Goal: Information Seeking & Learning: Learn about a topic

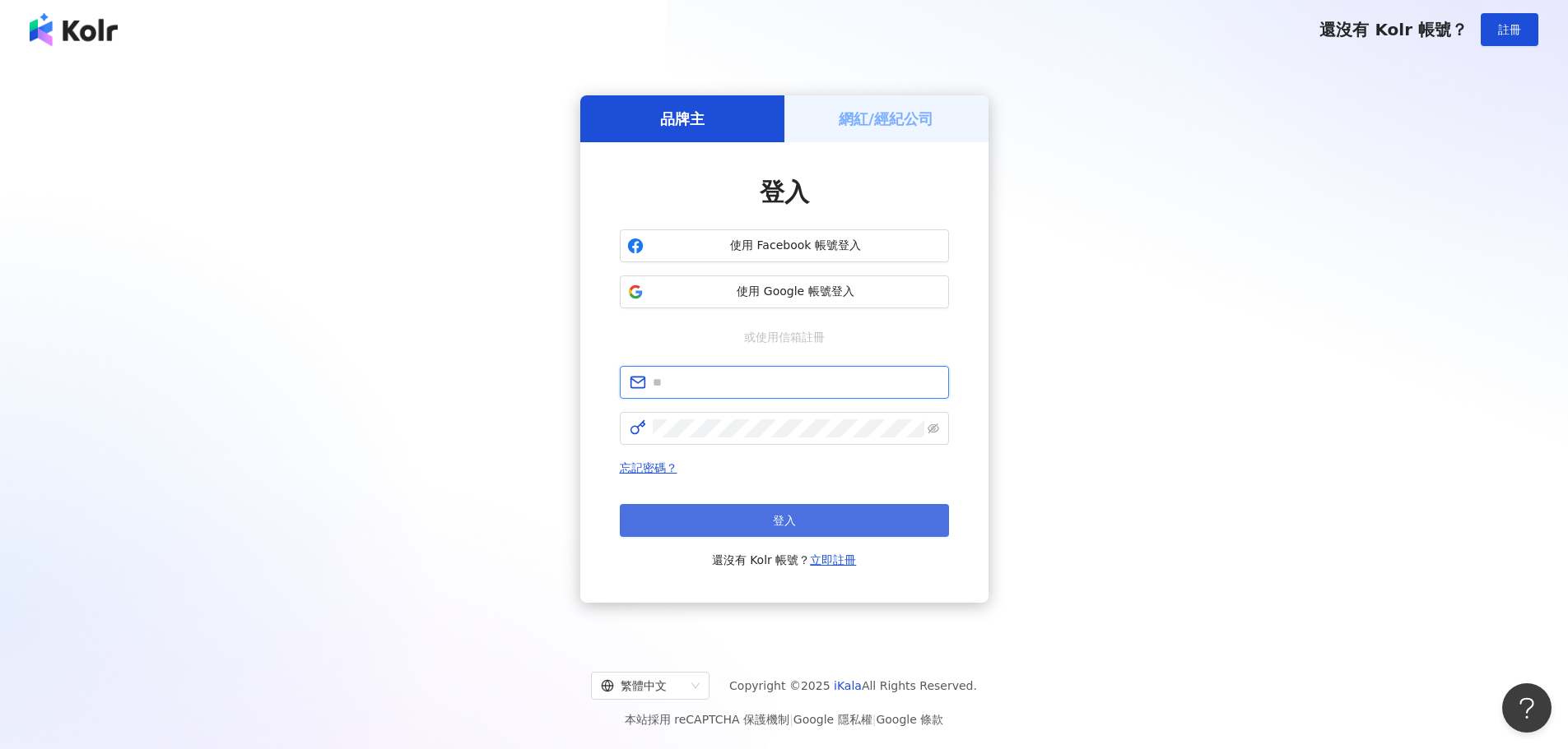
type input "**********"
click at [757, 508] on button "登入" at bounding box center [784, 521] width 329 height 33
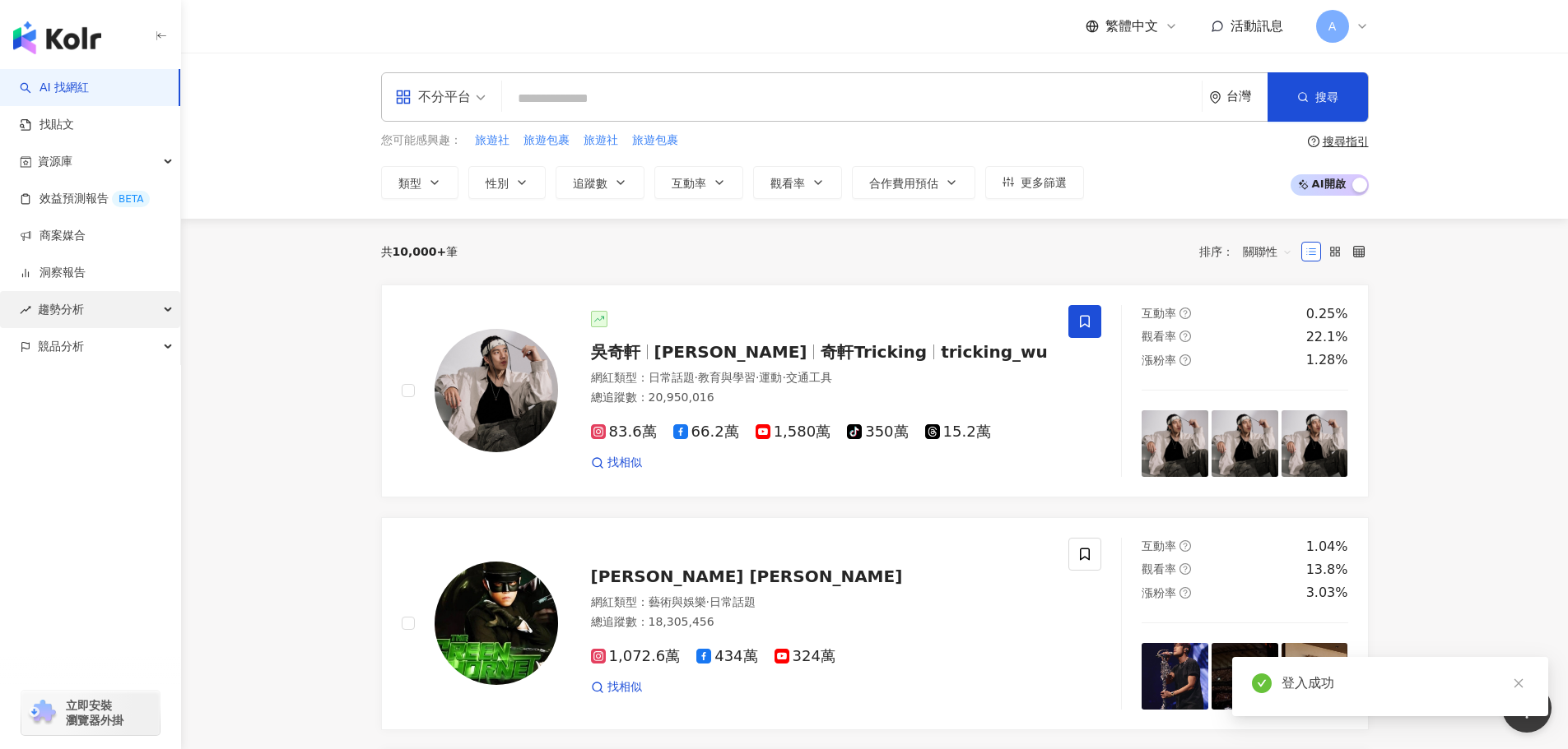
click at [87, 305] on div "趨勢分析" at bounding box center [90, 309] width 180 height 37
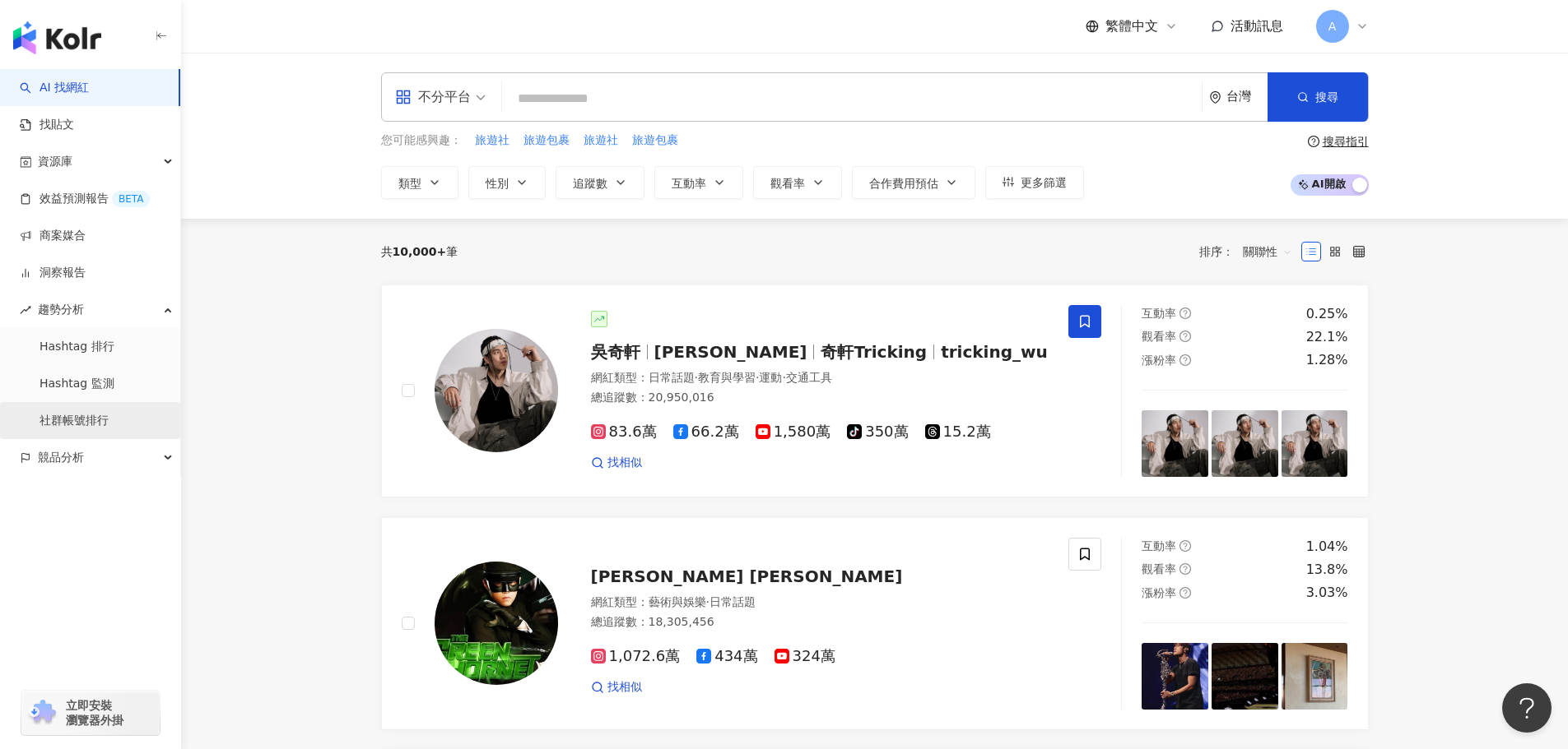
click at [99, 413] on link "社群帳號排行" at bounding box center [74, 420] width 69 height 16
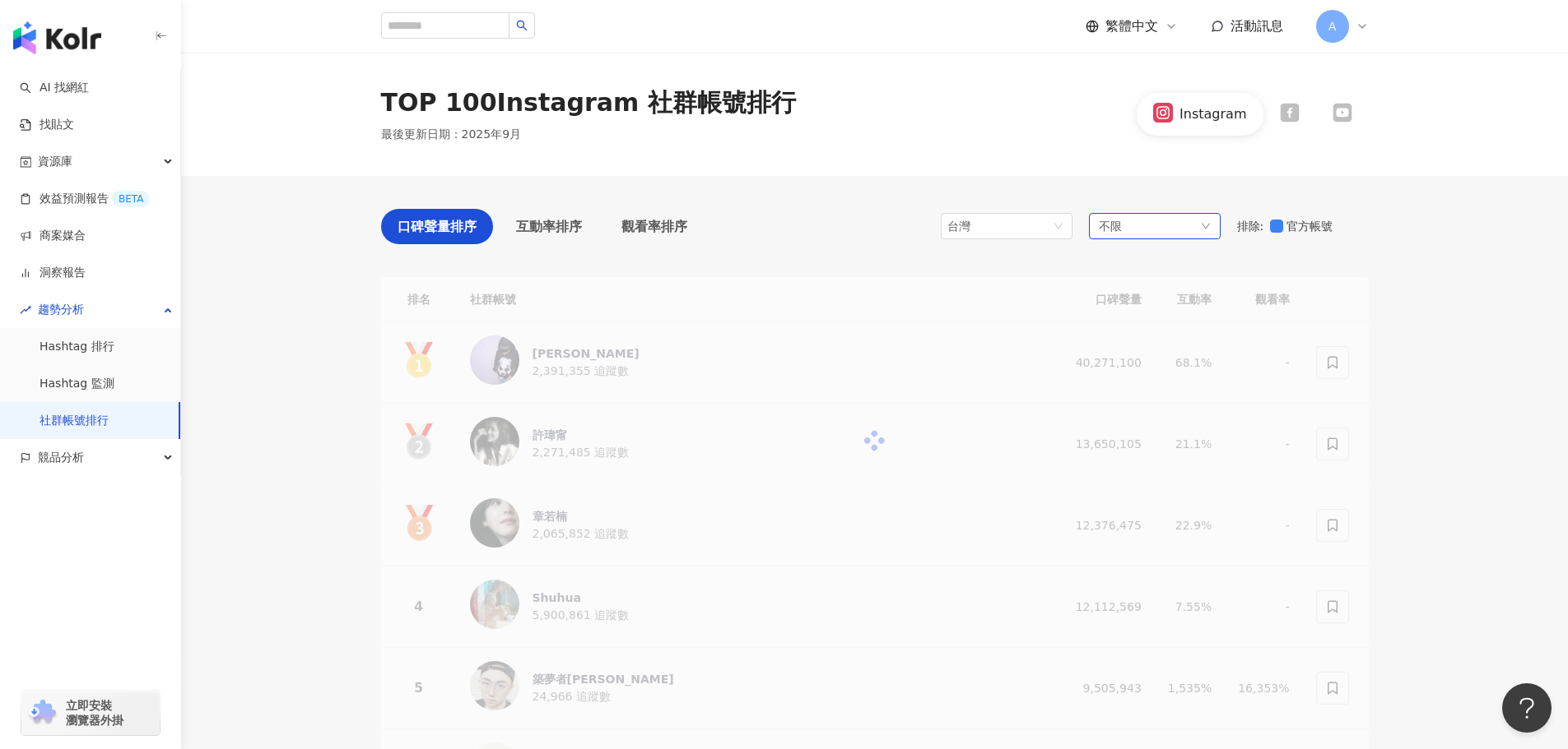
click at [1114, 228] on span "不限" at bounding box center [1110, 226] width 23 height 18
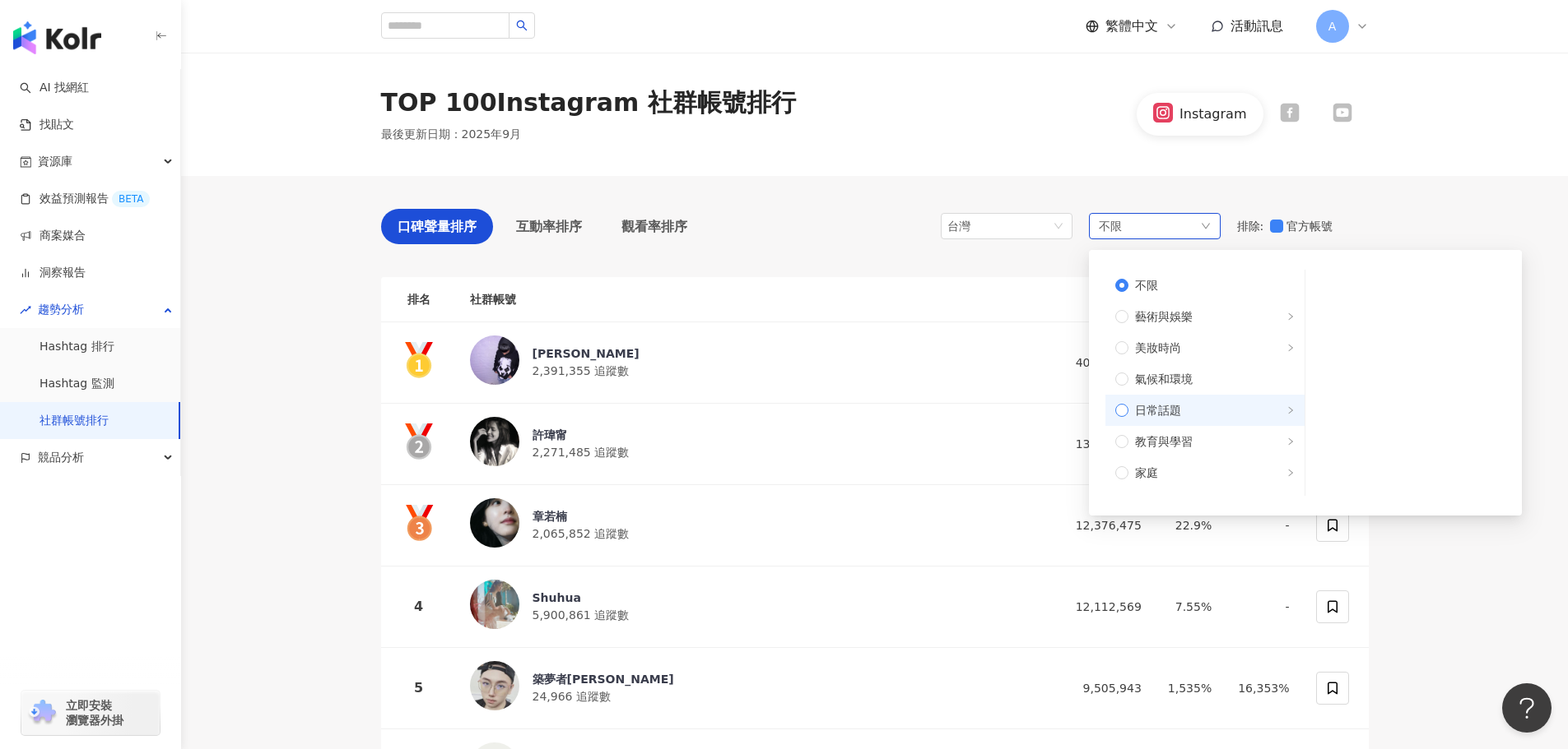
click at [1211, 400] on label "日常話題" at bounding box center [1204, 411] width 199 height 31
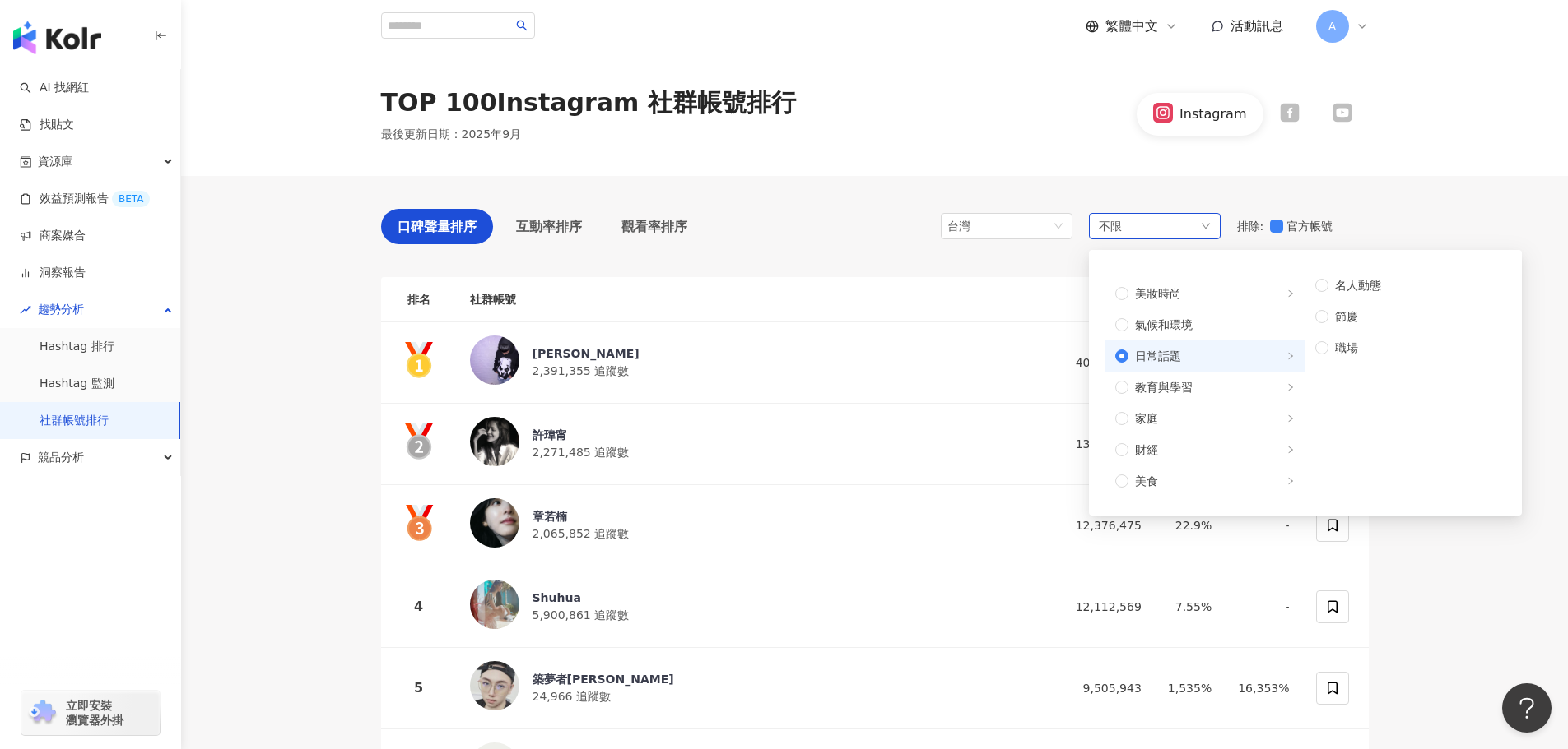
scroll to position [82, 0]
click at [1234, 465] on label "美食" at bounding box center [1204, 453] width 199 height 31
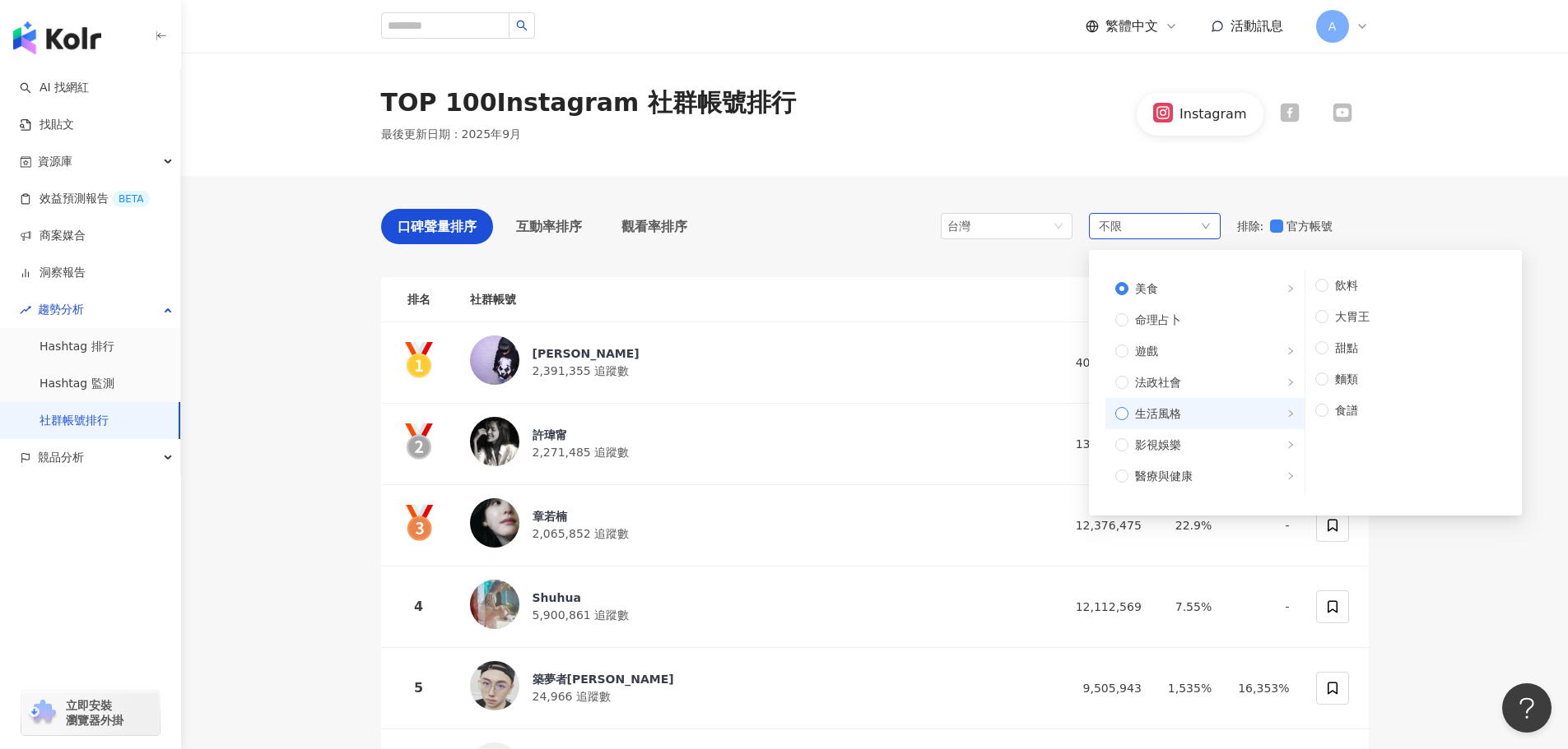
click at [1208, 409] on span "生活風格" at bounding box center [1211, 414] width 166 height 18
click at [1202, 434] on label "影視娛樂" at bounding box center [1204, 444] width 199 height 31
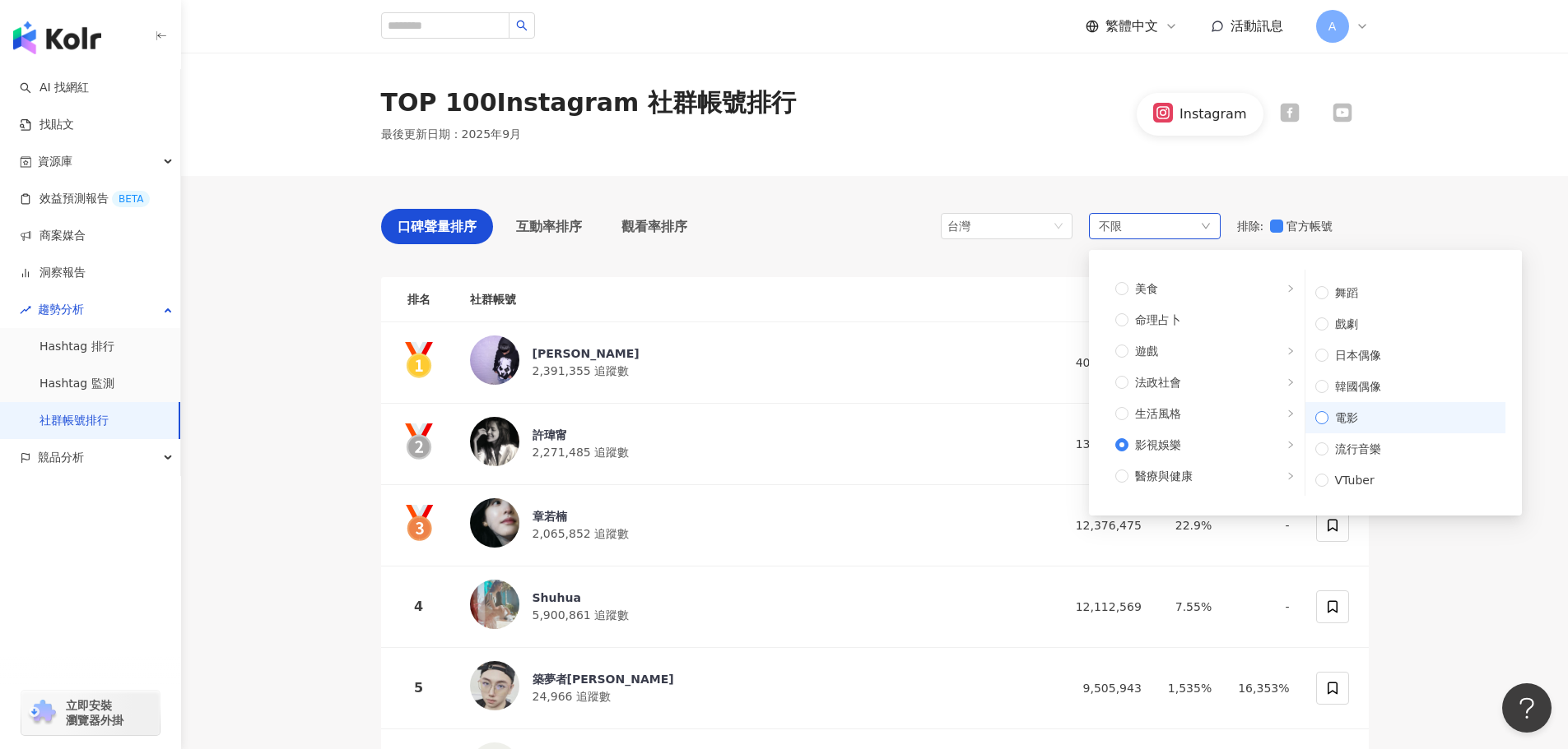
click at [1385, 429] on label "電影" at bounding box center [1404, 417] width 200 height 31
click at [1365, 325] on span "戲劇" at bounding box center [1411, 324] width 167 height 18
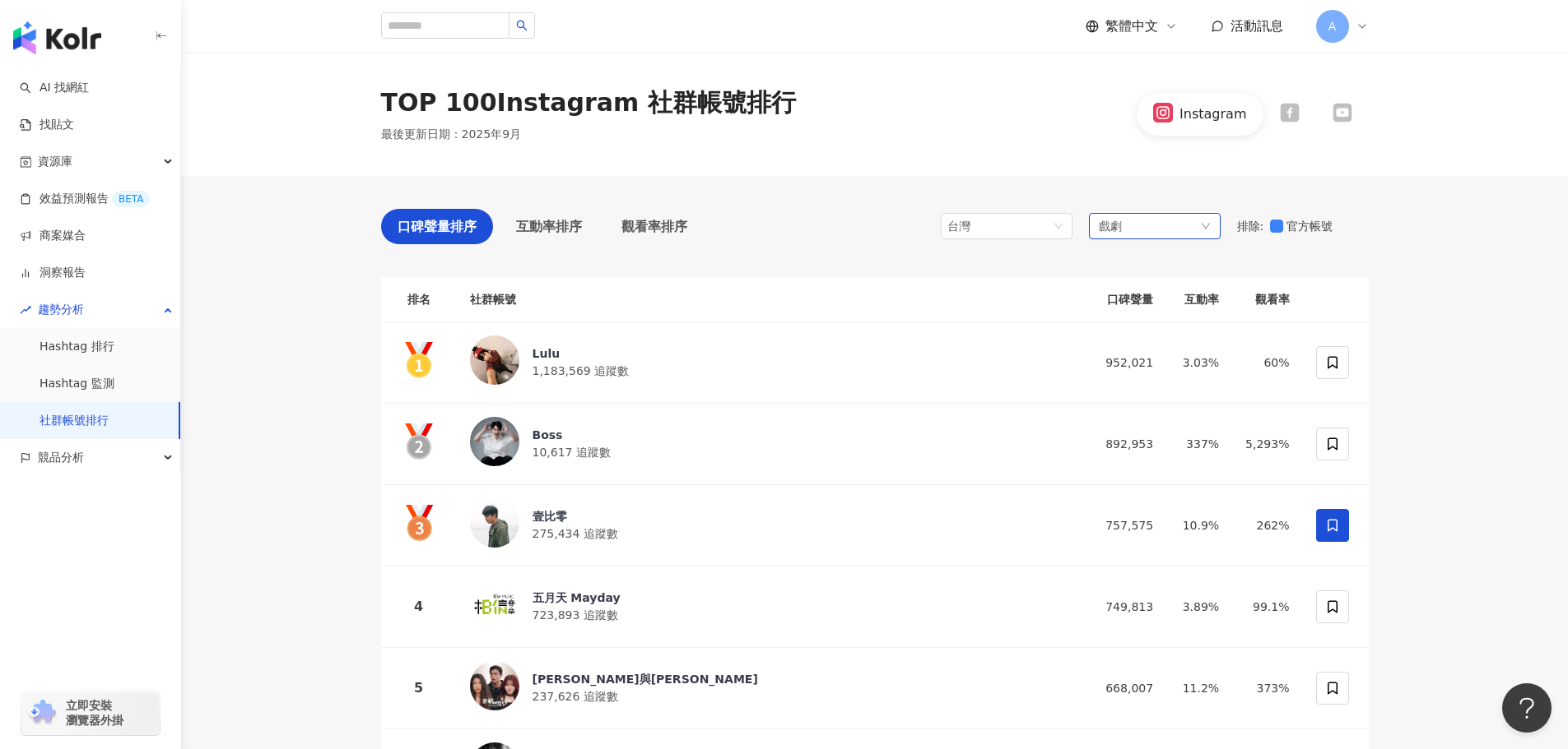
click at [1123, 227] on div "戲劇" at bounding box center [1154, 226] width 132 height 26
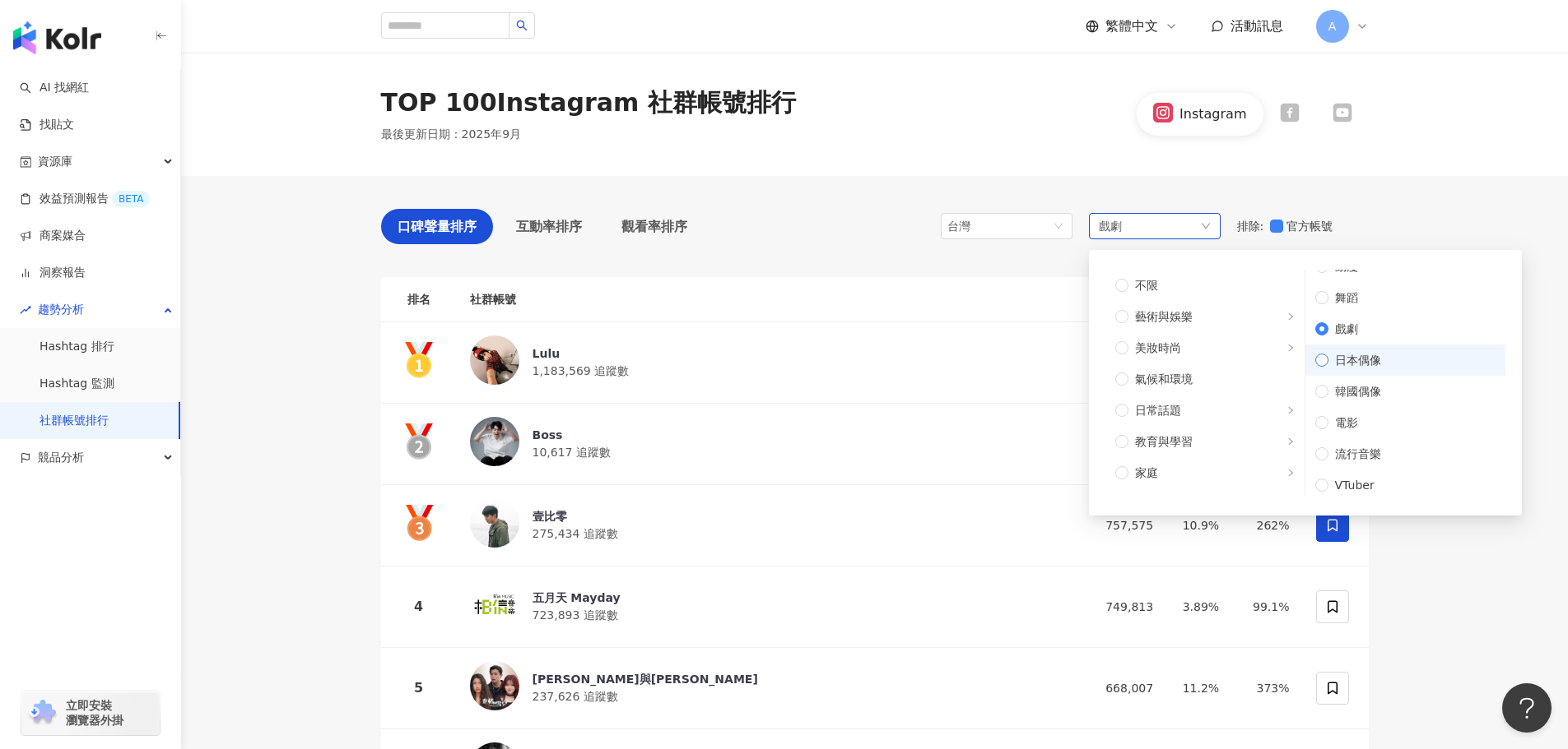
scroll to position [24, 0]
click at [1390, 450] on span "流行音樂" at bounding box center [1411, 449] width 167 height 18
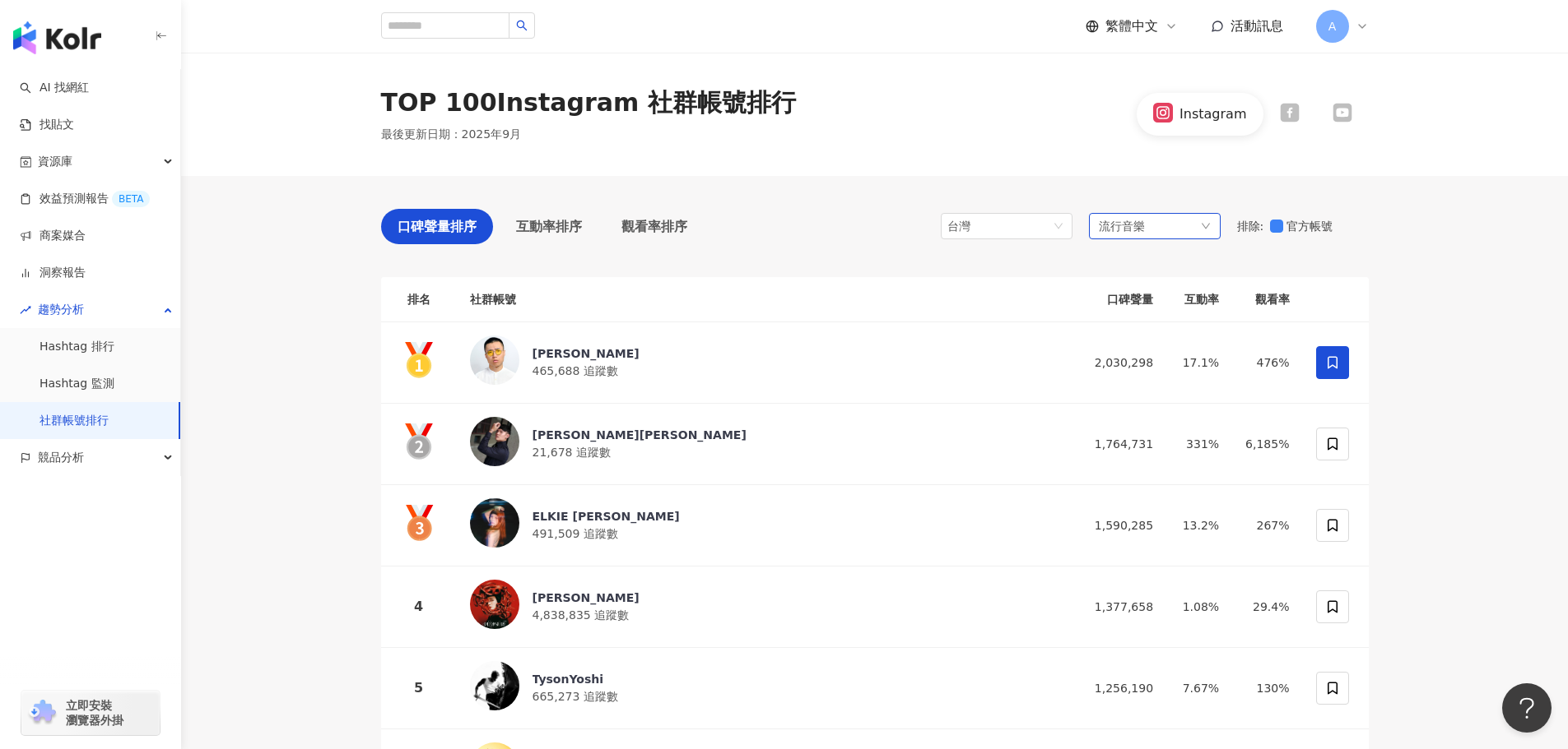
click at [1099, 233] on span "流行音樂" at bounding box center [1122, 226] width 46 height 18
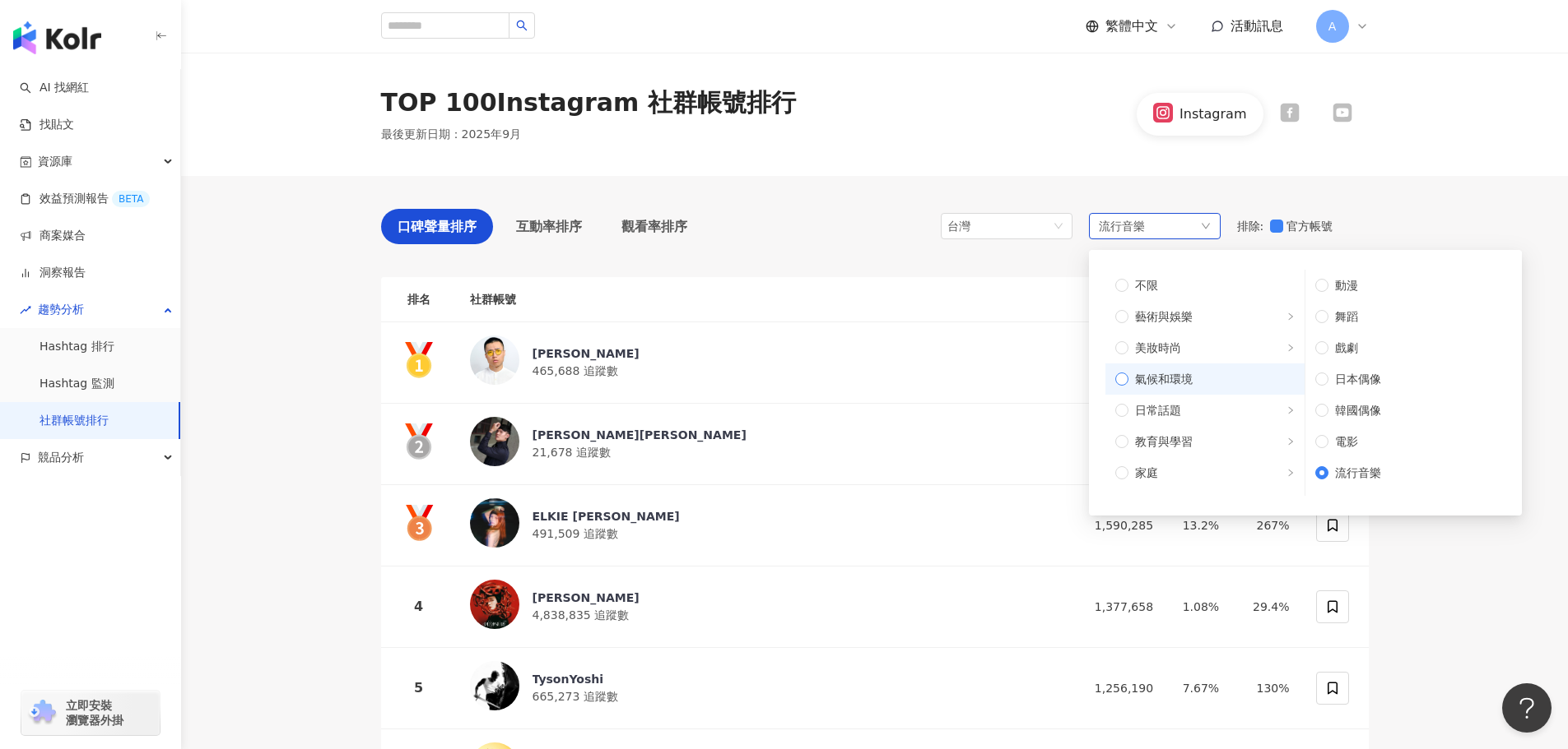
click at [1176, 379] on span "氣候和環境" at bounding box center [1164, 379] width 58 height 18
click at [1174, 352] on span "美妝時尚" at bounding box center [1158, 348] width 46 height 18
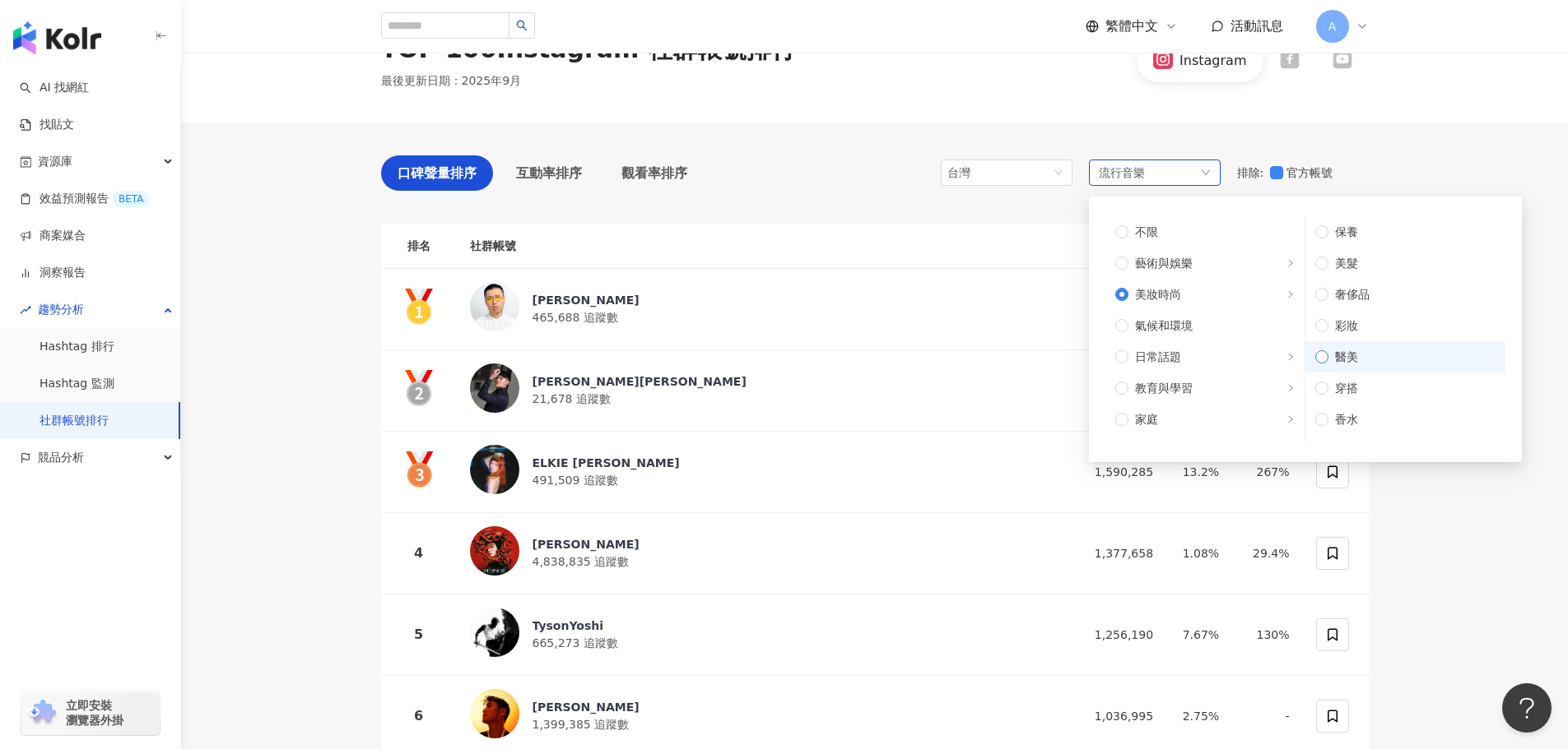
scroll to position [82, 0]
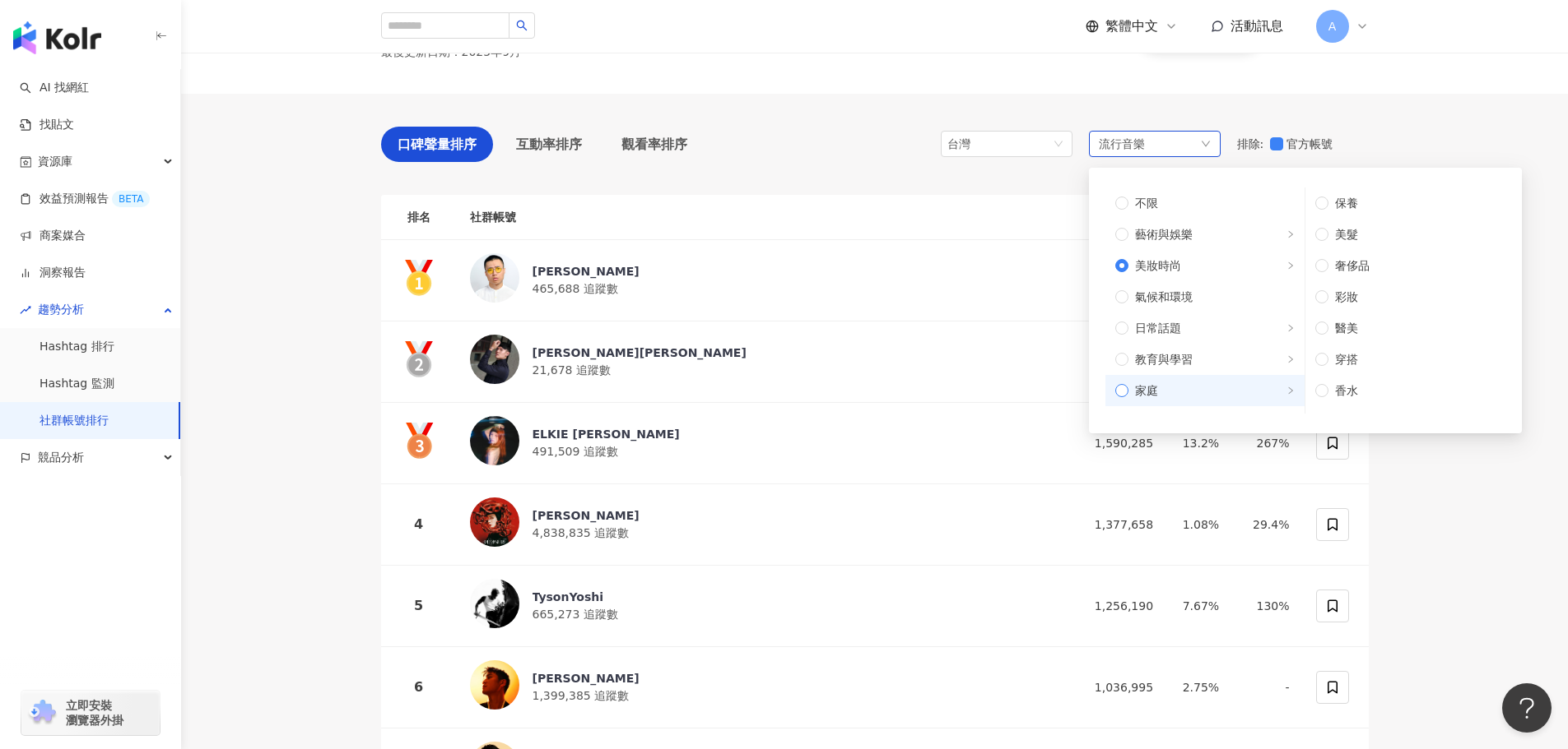
click at [1229, 388] on span "家庭" at bounding box center [1211, 390] width 166 height 18
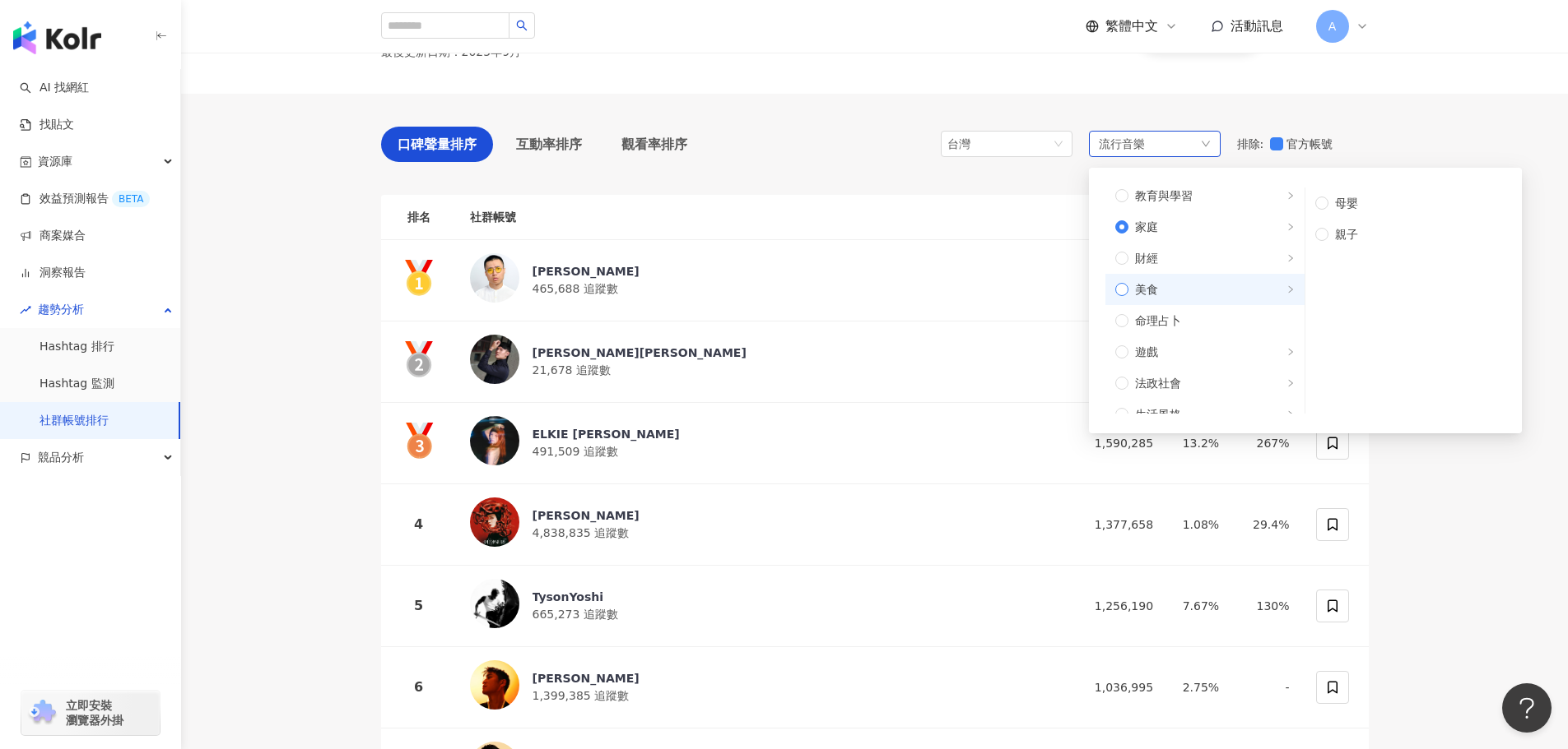
scroll to position [165, 0]
click at [1181, 266] on span "財經" at bounding box center [1211, 257] width 166 height 18
click at [1203, 291] on span "美食" at bounding box center [1211, 288] width 166 height 18
click at [1189, 349] on span "遊戲" at bounding box center [1211, 351] width 166 height 18
click at [1184, 380] on span "法政社會" at bounding box center [1211, 382] width 166 height 18
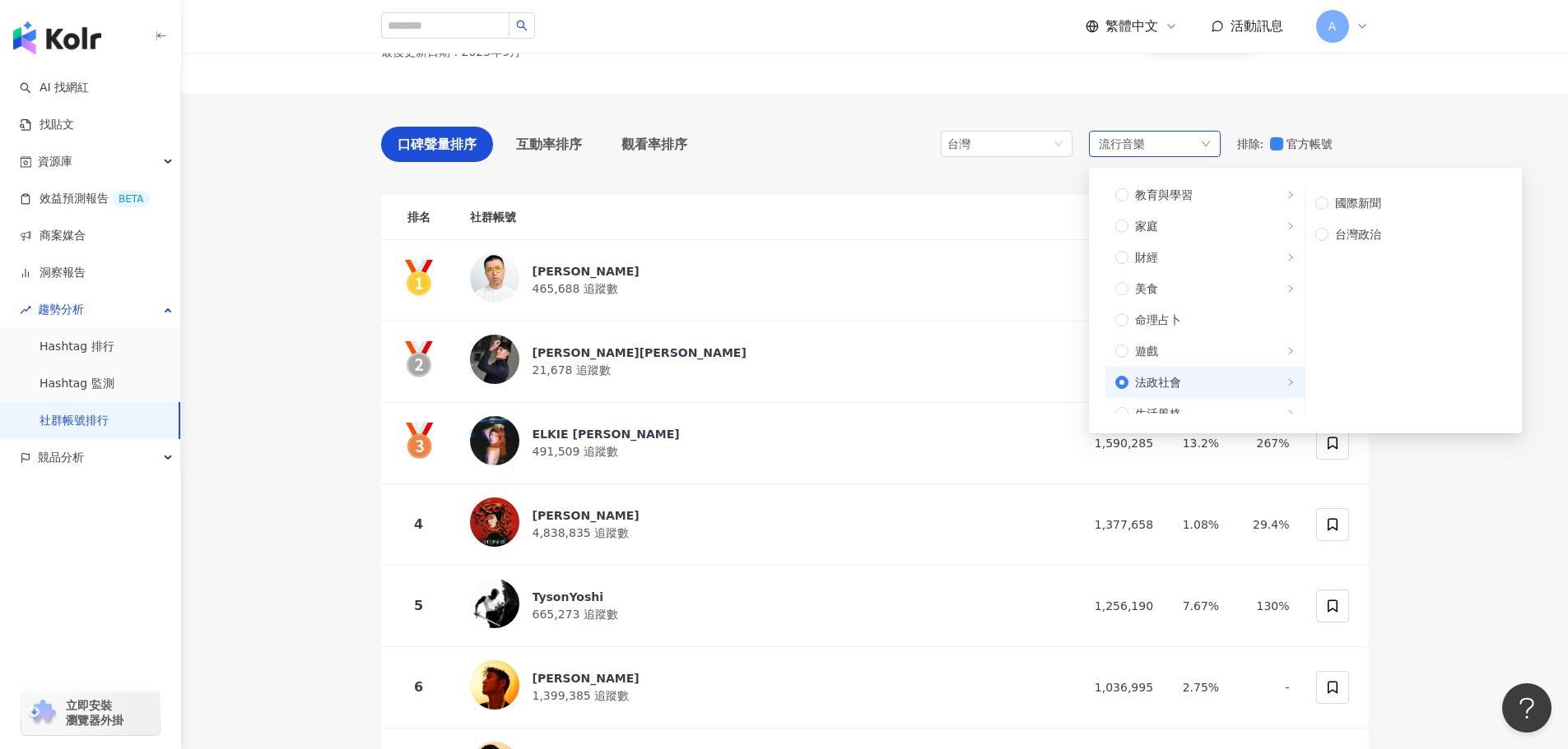
scroll to position [247, 0]
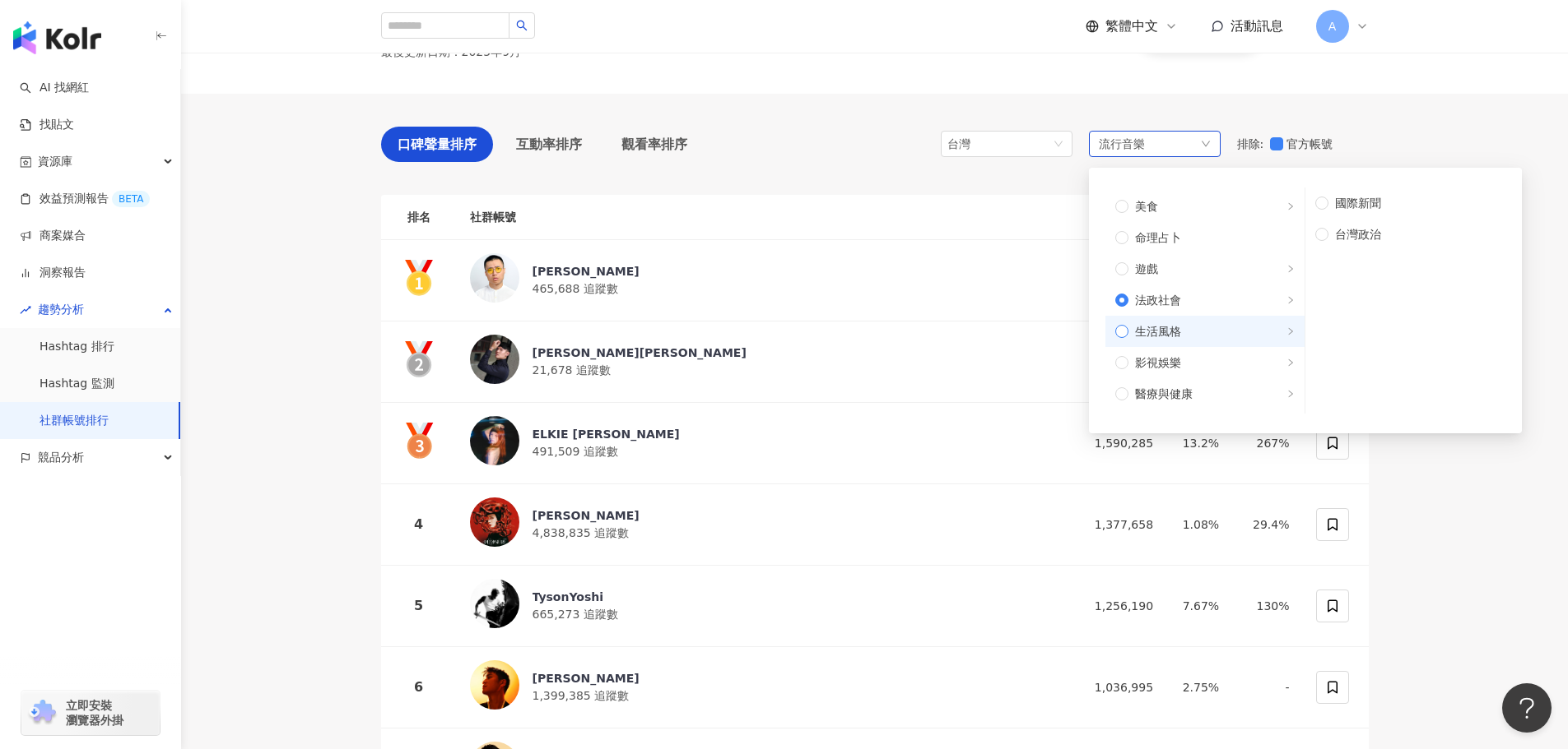
click at [1178, 339] on span "生活風格" at bounding box center [1158, 331] width 46 height 18
click at [1174, 362] on span "影視娛樂" at bounding box center [1158, 362] width 46 height 18
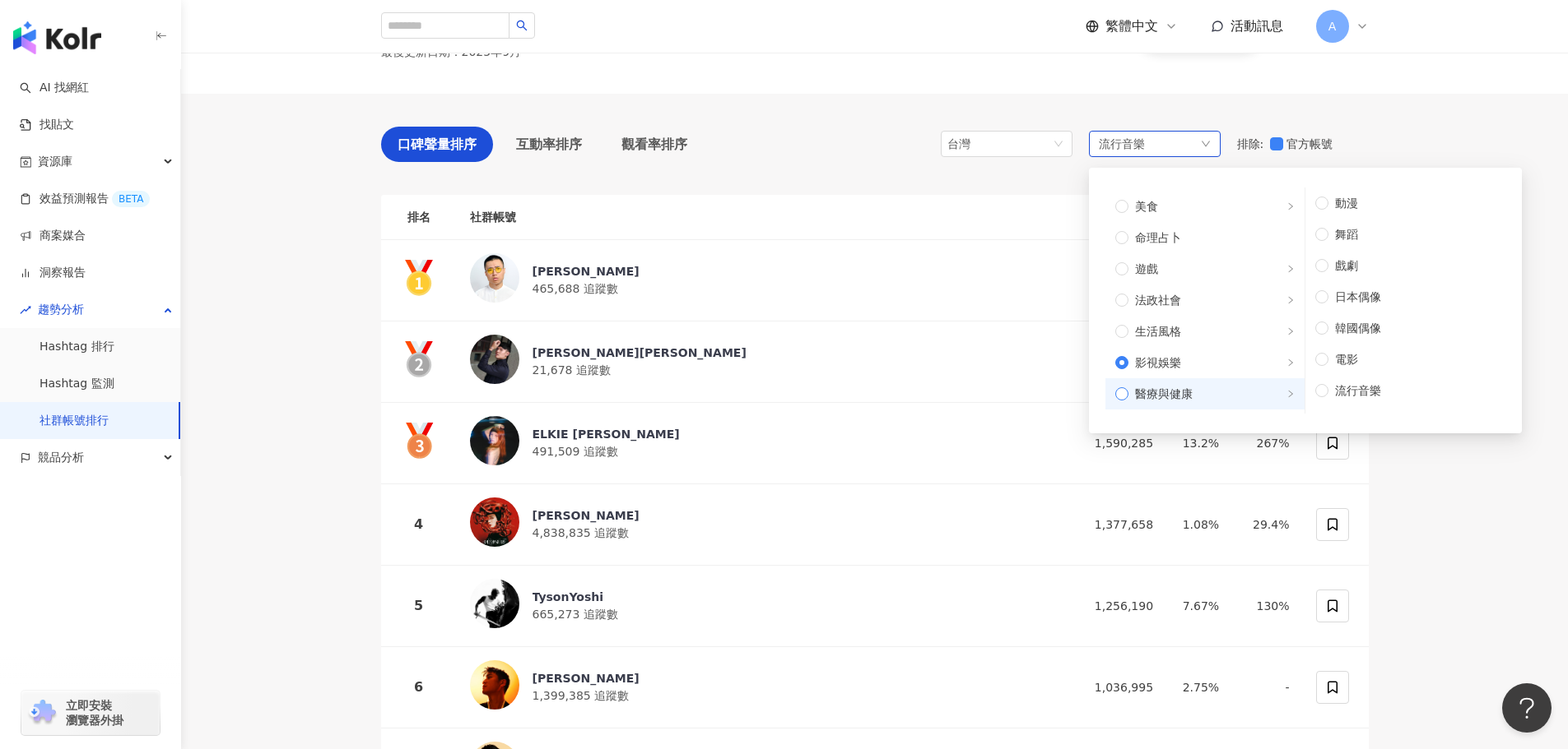
click at [1176, 382] on label "醫療與健康" at bounding box center [1204, 394] width 199 height 31
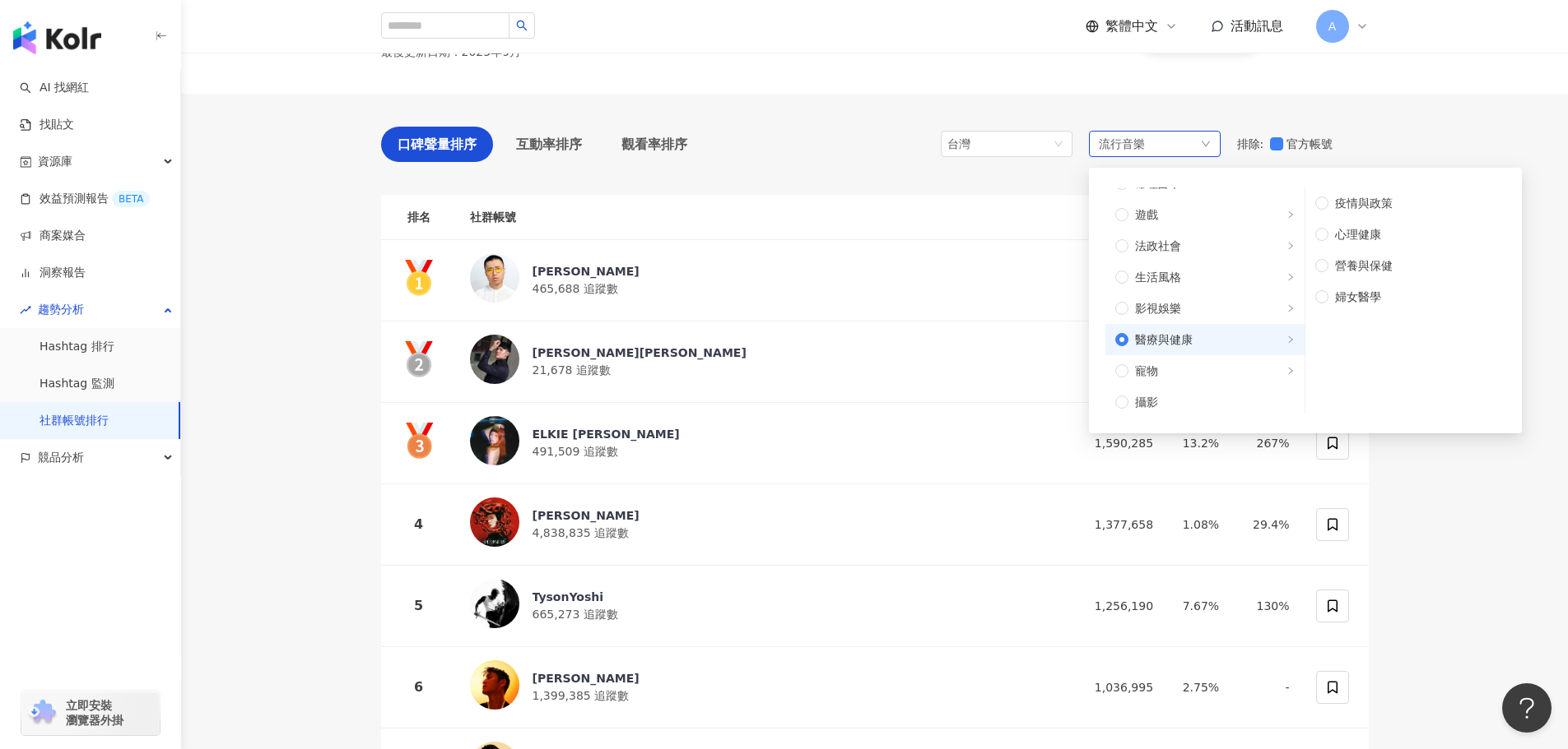
scroll to position [329, 0]
click at [1170, 345] on span "寵物" at bounding box center [1211, 342] width 166 height 18
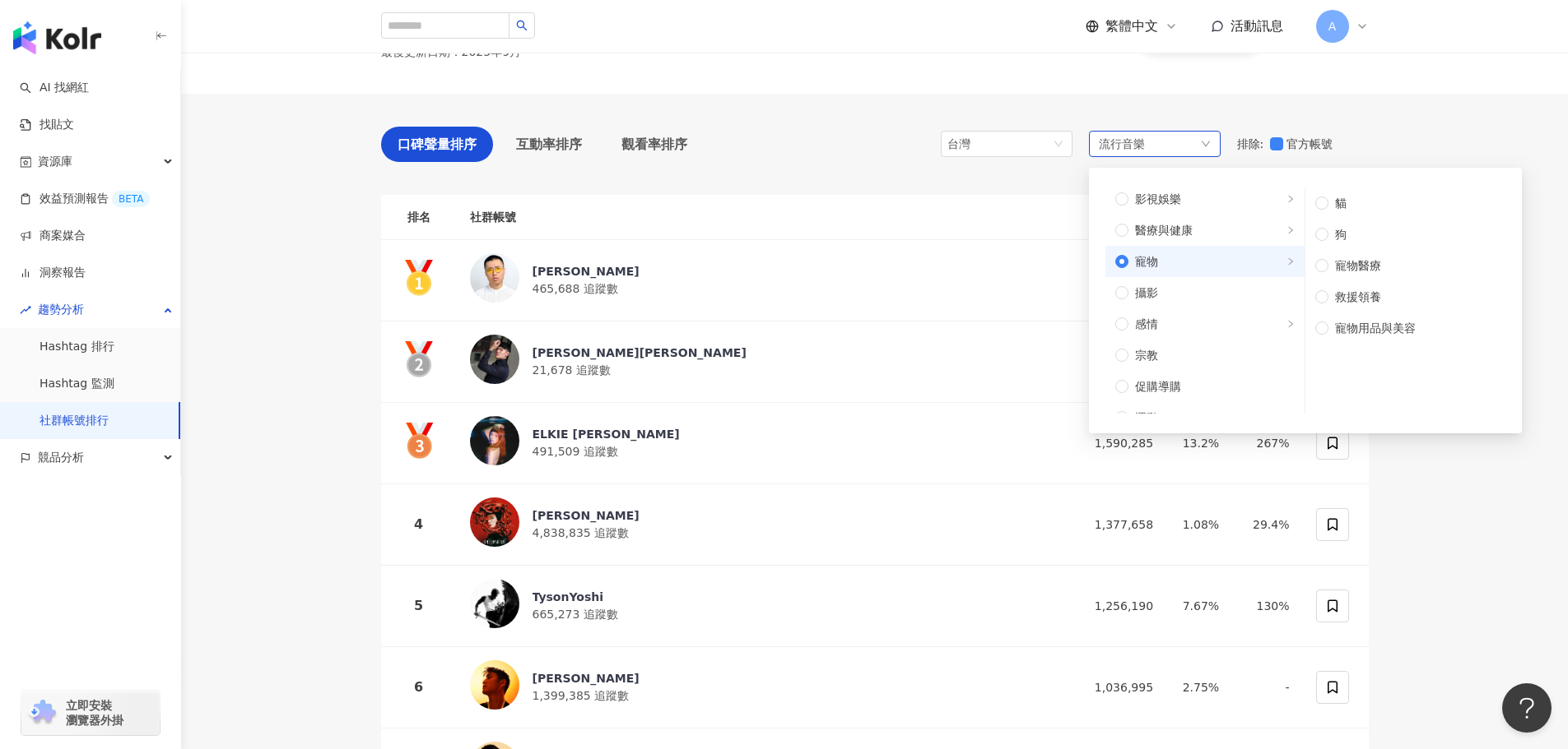
scroll to position [412, 0]
click at [1181, 326] on span "感情" at bounding box center [1211, 323] width 166 height 18
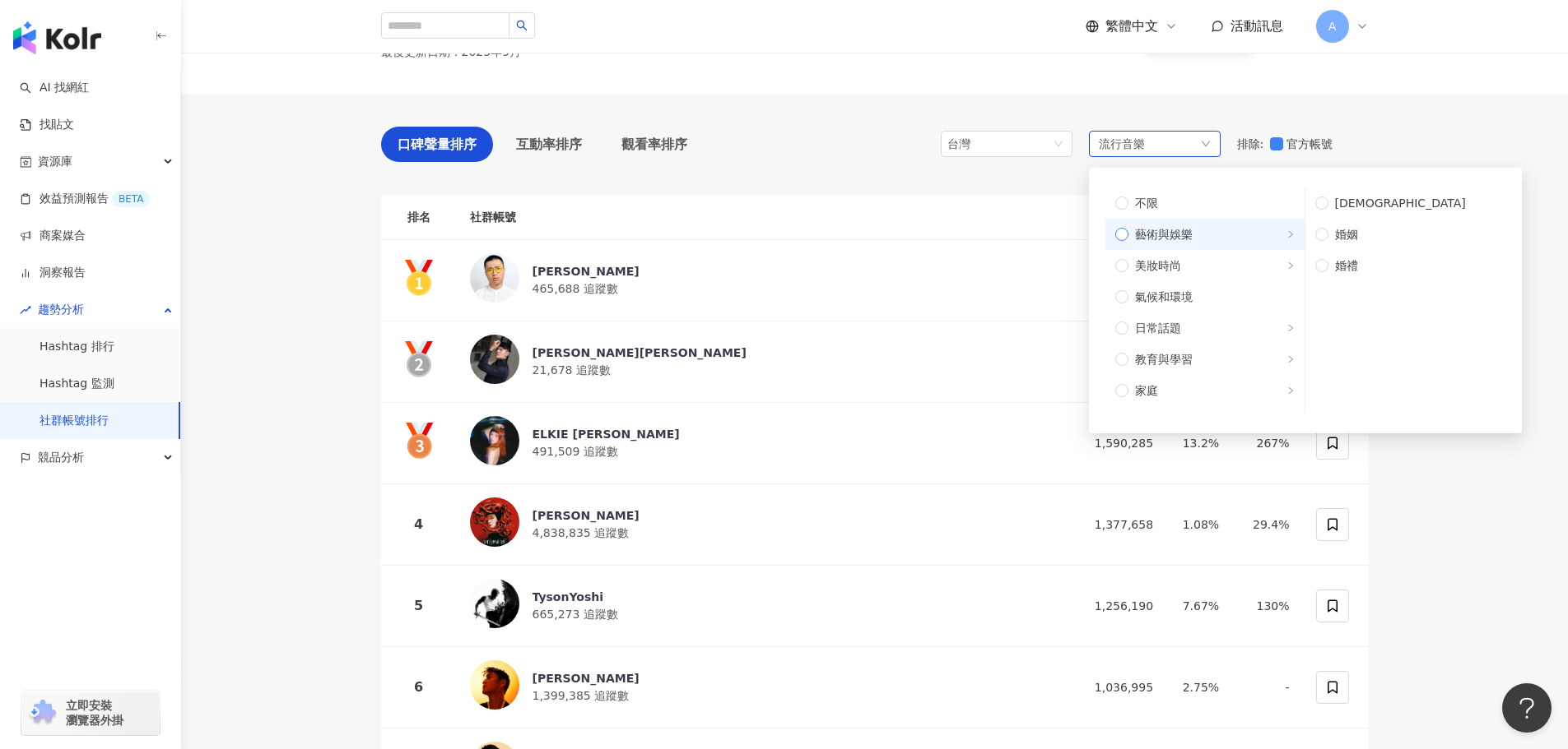
click at [1203, 226] on span "藝術與娛樂" at bounding box center [1211, 234] width 166 height 18
click at [1203, 252] on label "美妝時尚" at bounding box center [1204, 265] width 199 height 31
click at [1242, 293] on span "氣候和環境" at bounding box center [1211, 297] width 166 height 18
click at [1208, 328] on span "日常話題" at bounding box center [1211, 328] width 166 height 18
click at [1369, 237] on span "節慶" at bounding box center [1411, 234] width 167 height 18
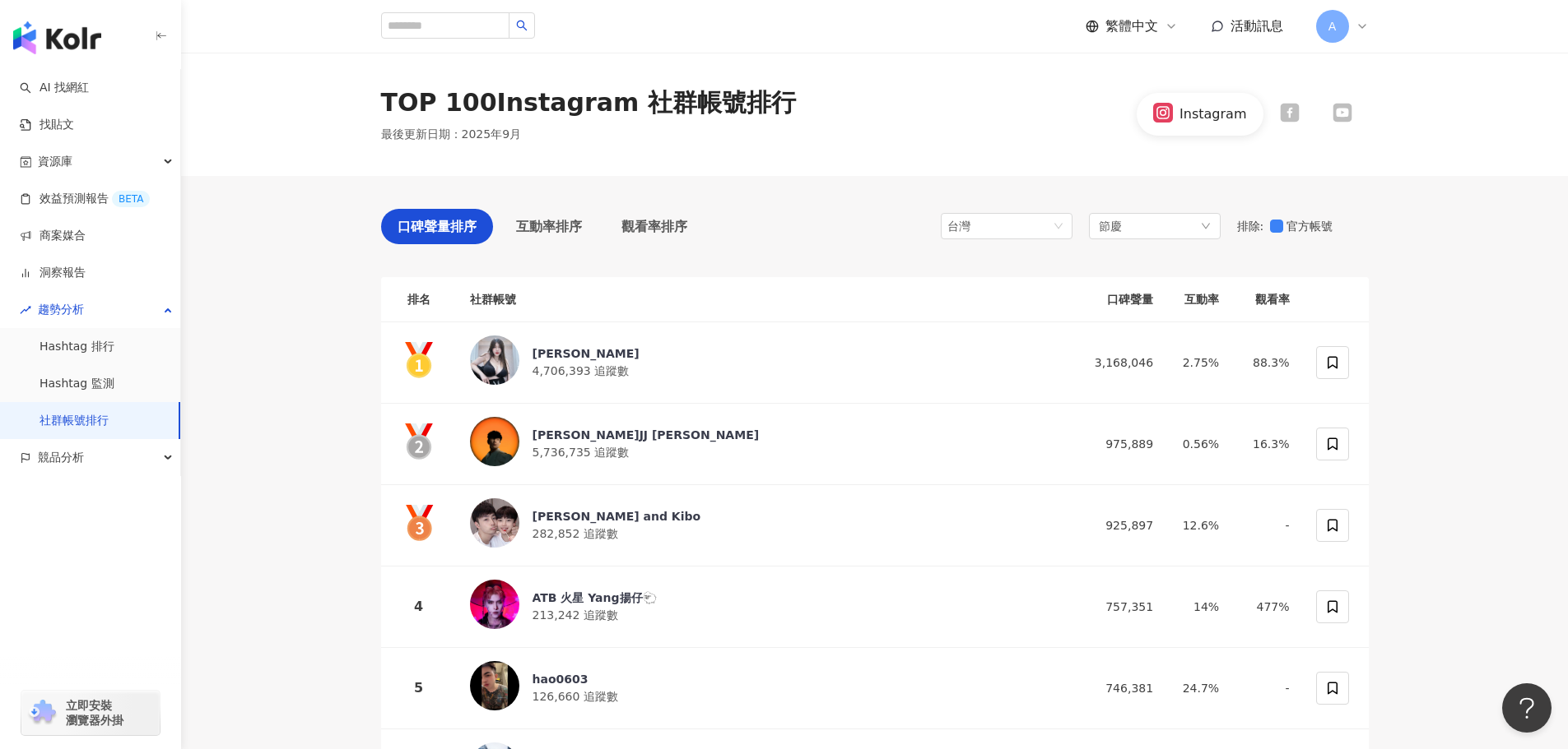
click at [1304, 105] on div at bounding box center [1289, 114] width 53 height 22
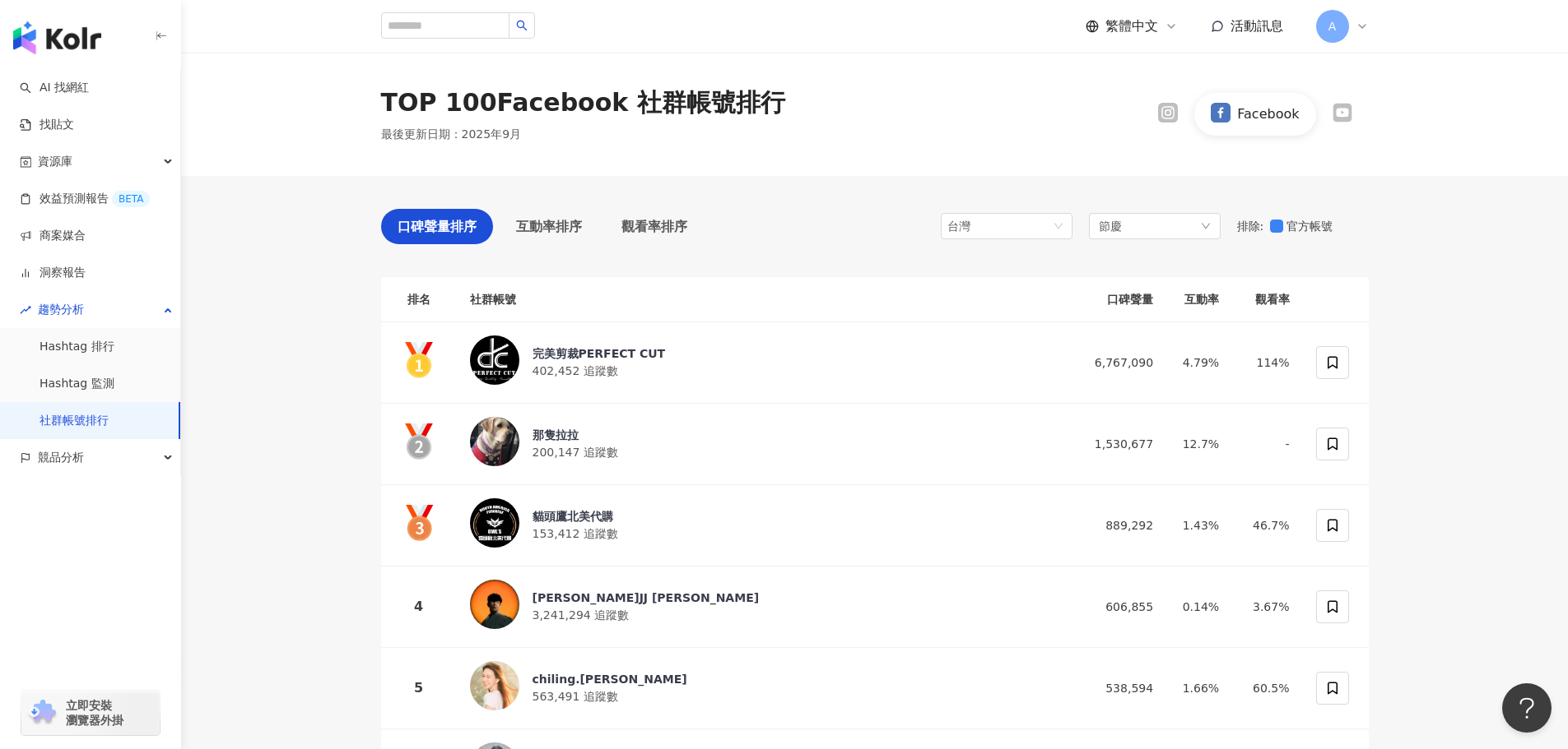
click at [1344, 119] on icon at bounding box center [1341, 114] width 19 height 19
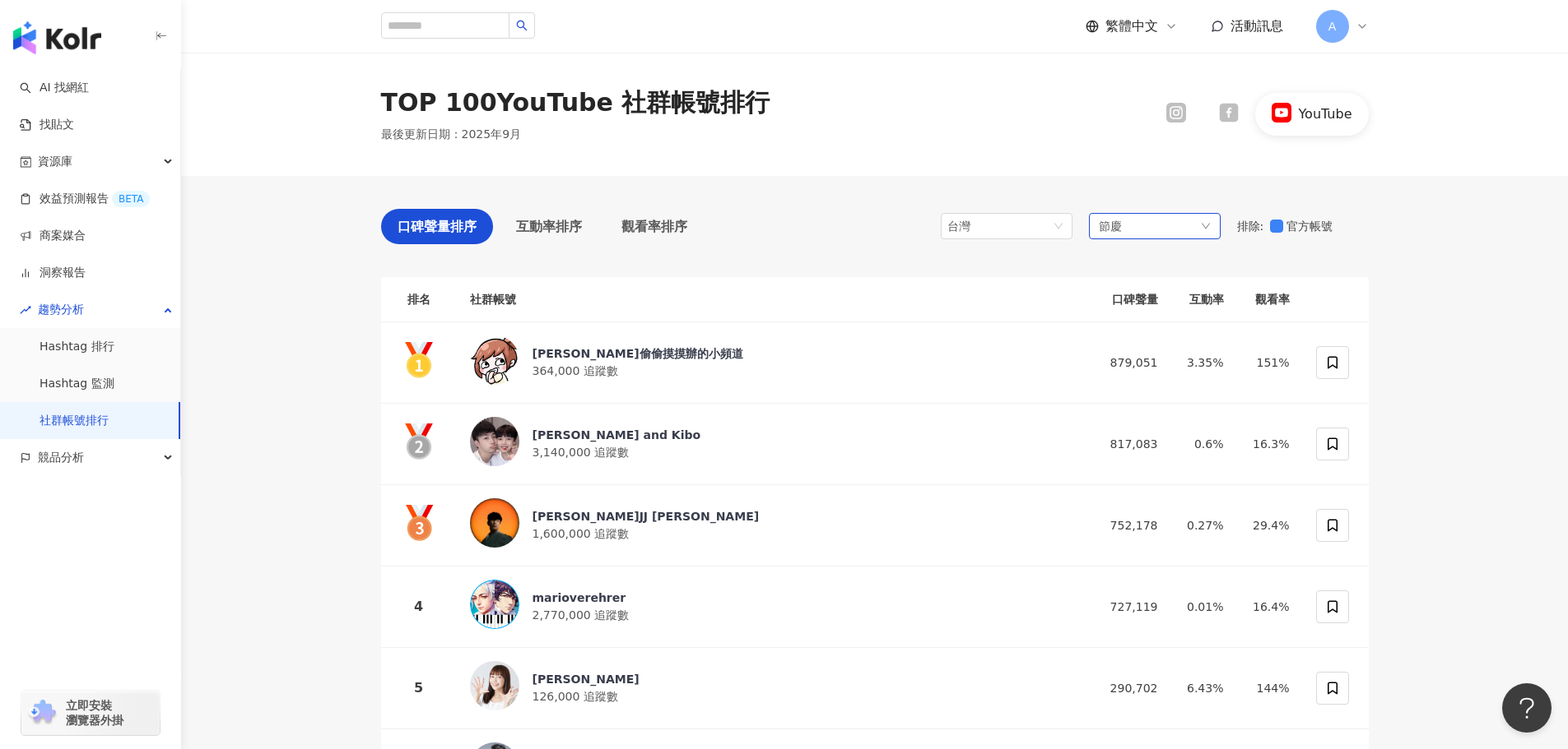
click at [1146, 231] on div "節慶" at bounding box center [1154, 226] width 132 height 26
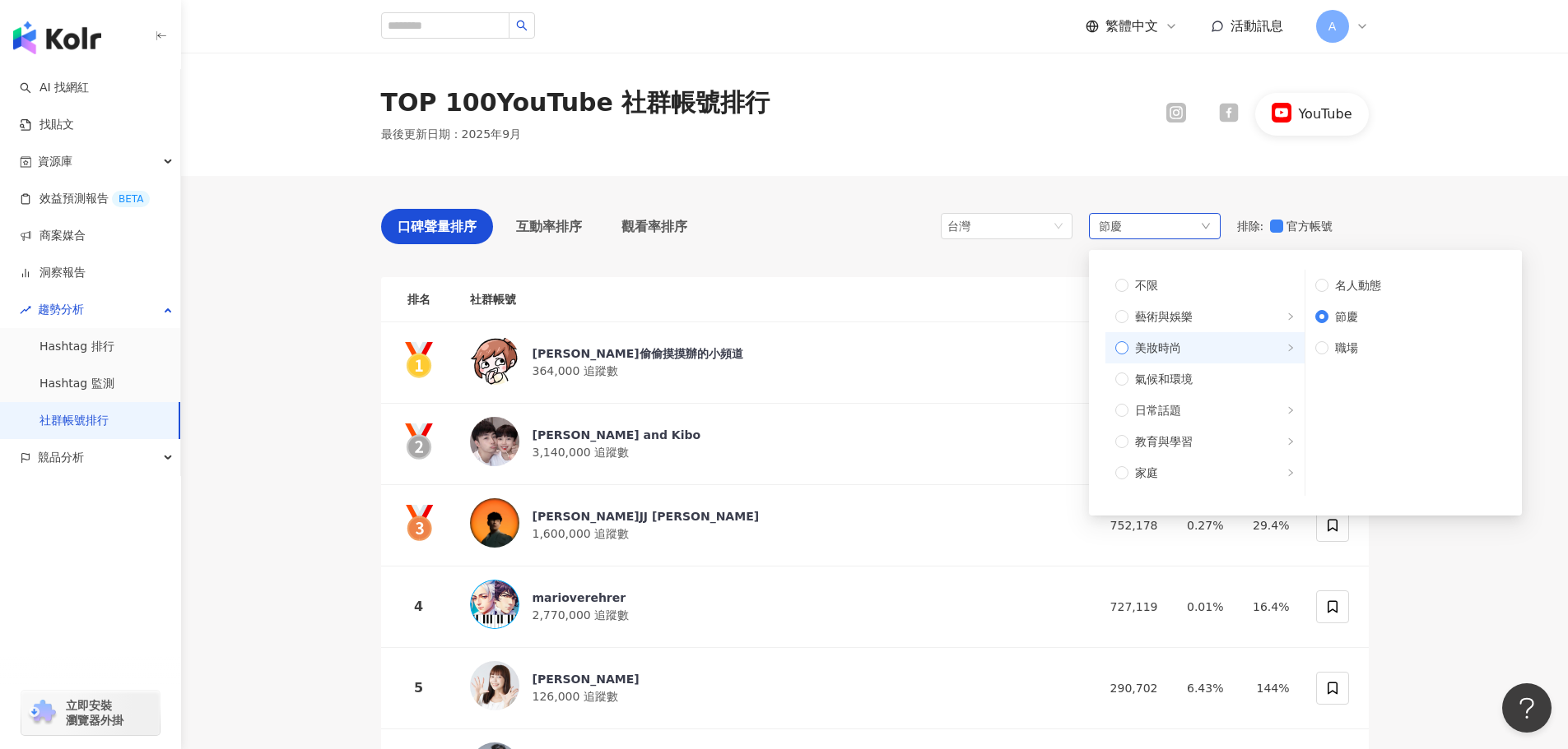
click at [1173, 343] on span "美妝時尚" at bounding box center [1158, 348] width 46 height 18
click at [1165, 323] on span "藝術與娛樂" at bounding box center [1164, 316] width 58 height 18
click at [1242, 399] on label "日常話題" at bounding box center [1204, 411] width 199 height 31
click at [1231, 440] on span "教育與學習" at bounding box center [1211, 441] width 166 height 18
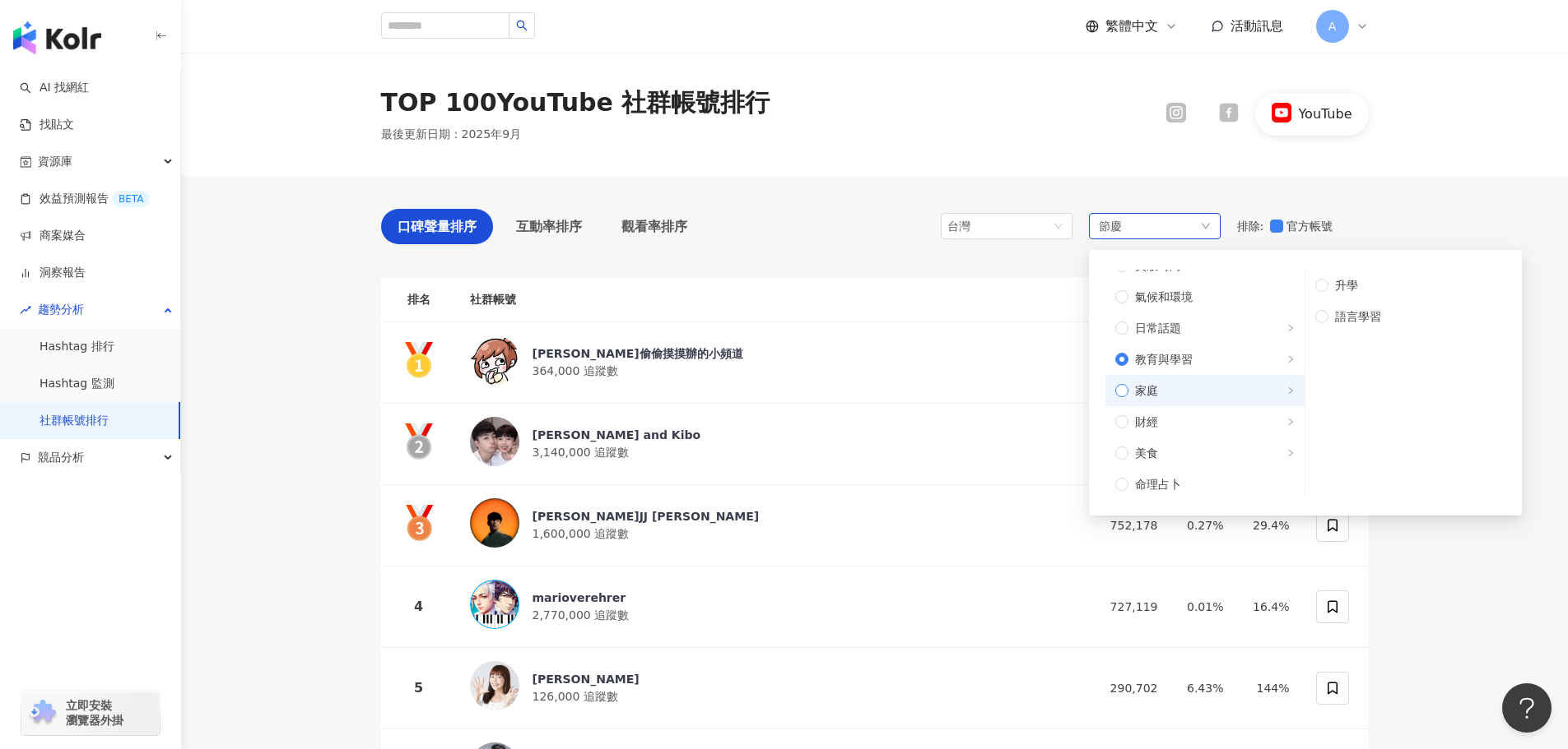
click at [1217, 395] on span "家庭" at bounding box center [1211, 390] width 166 height 18
click at [1219, 424] on span "財經" at bounding box center [1211, 421] width 166 height 18
click at [1181, 367] on span "美食" at bounding box center [1211, 370] width 166 height 18
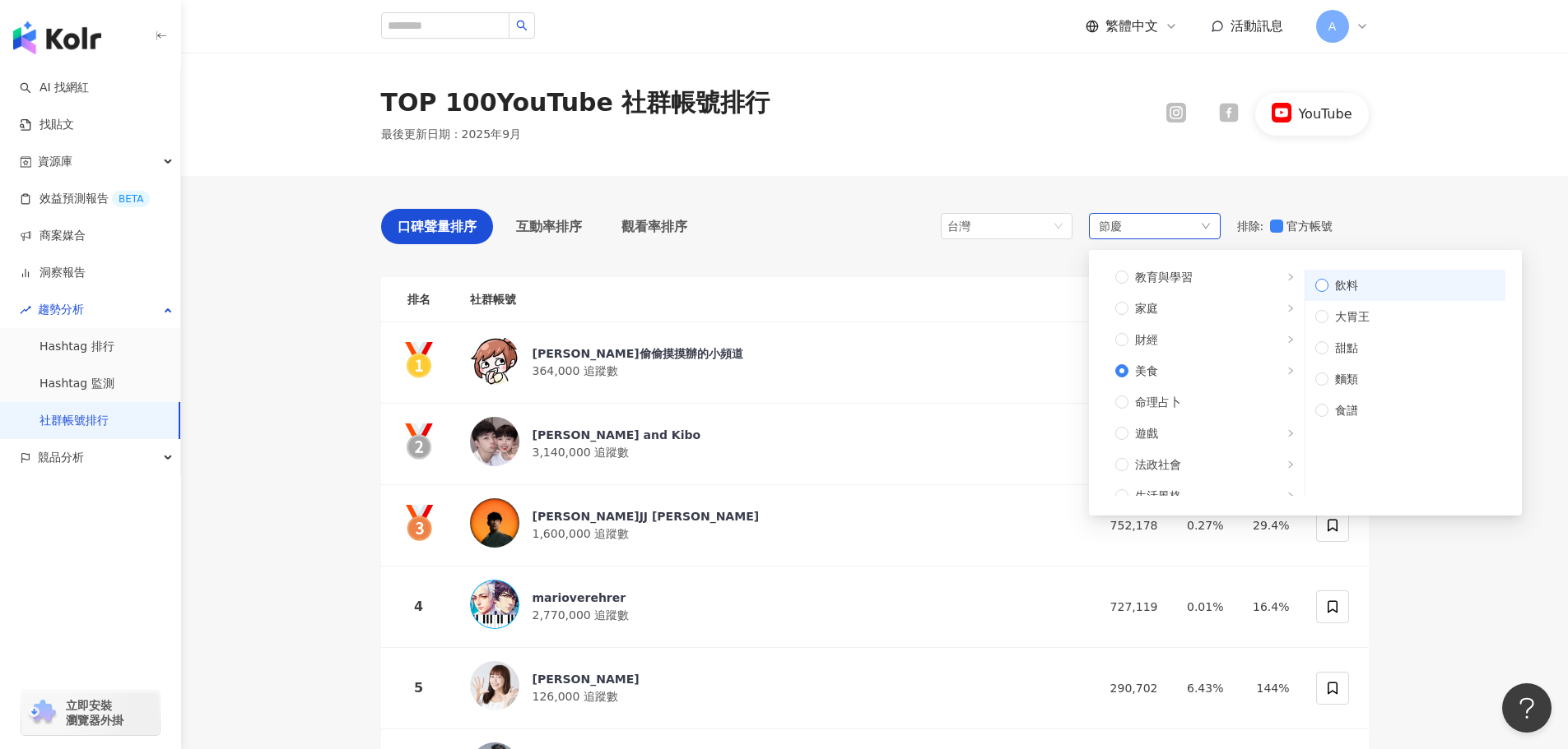
click at [1370, 294] on label "飲料" at bounding box center [1404, 285] width 200 height 31
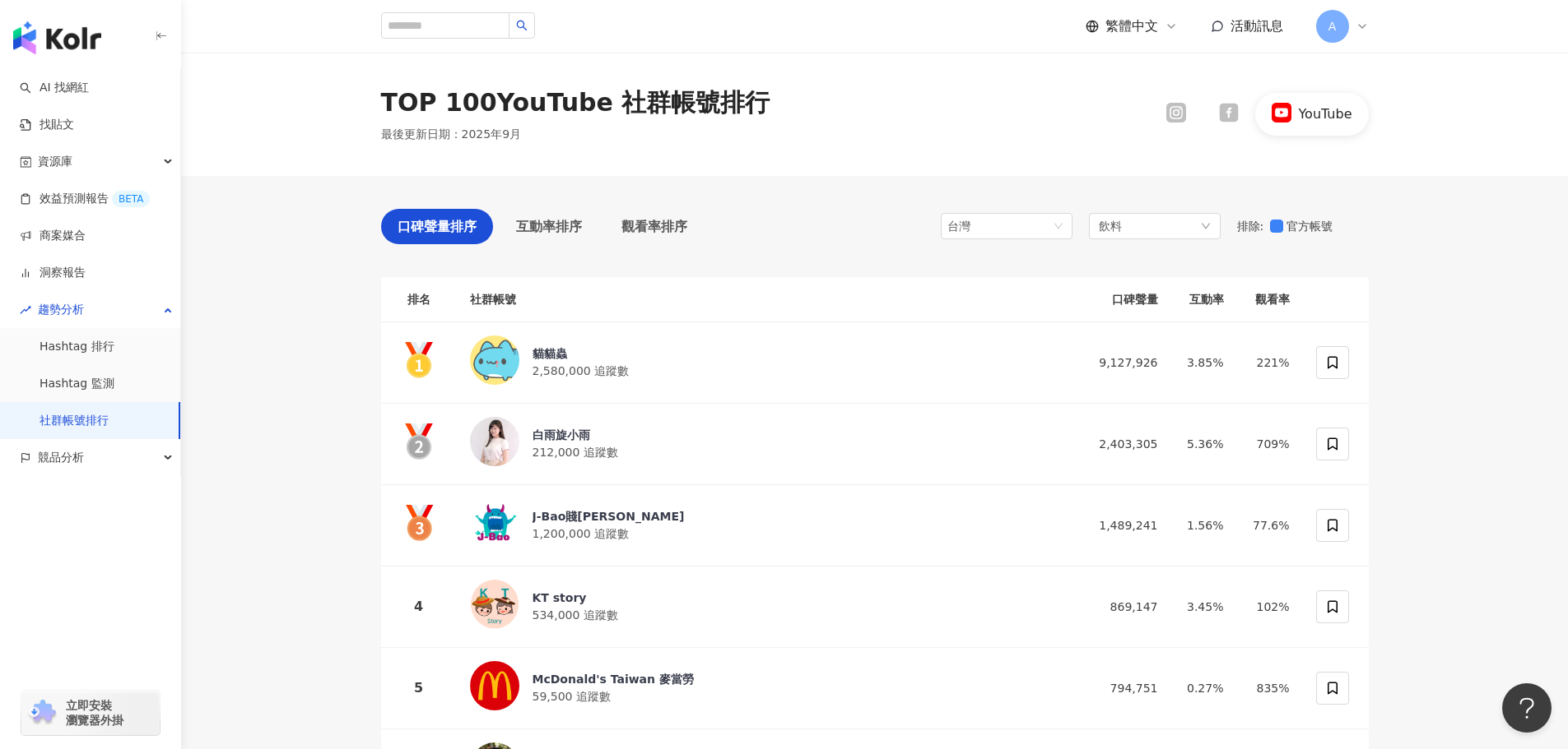
click at [1231, 120] on icon at bounding box center [1230, 114] width 19 height 19
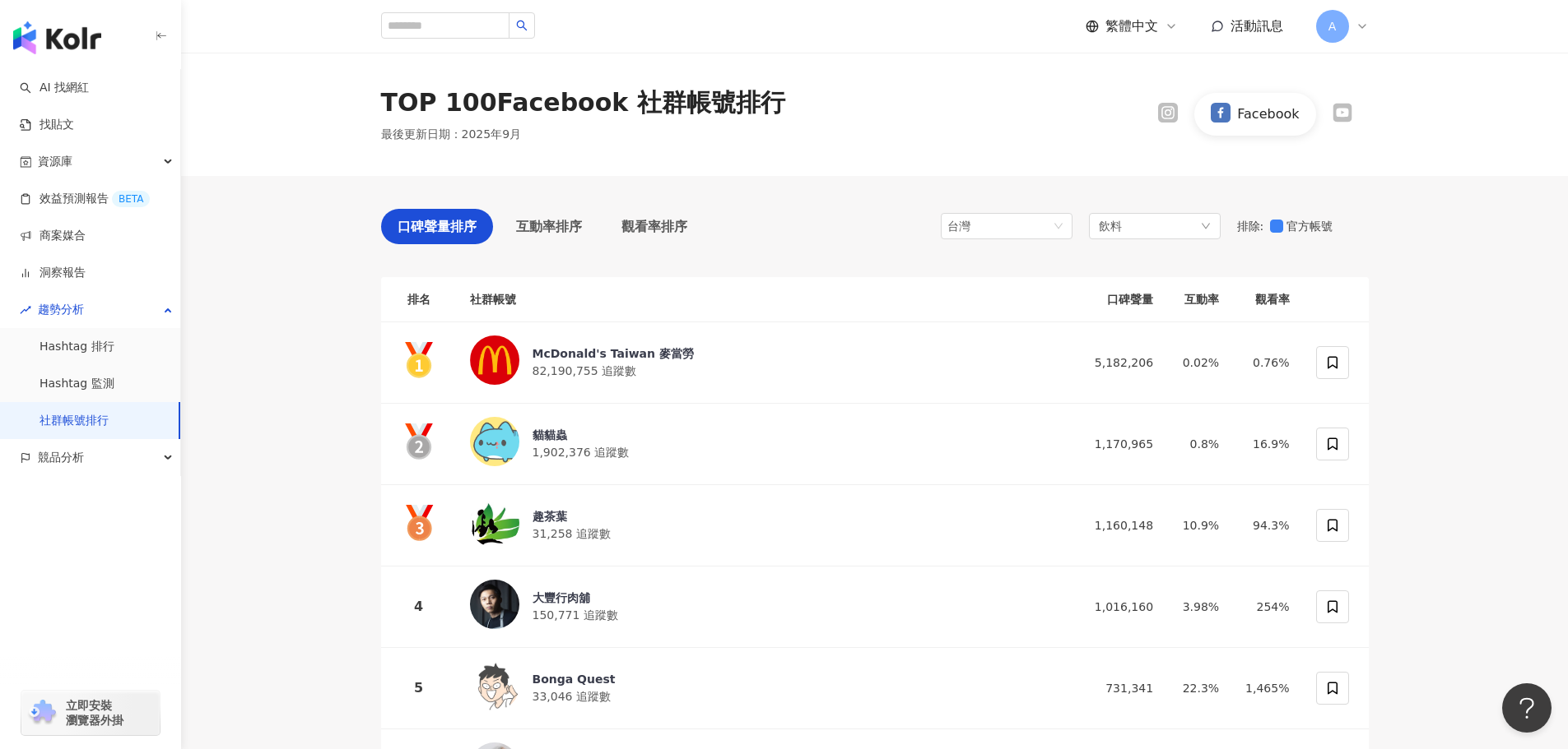
click at [1160, 113] on icon at bounding box center [1168, 113] width 19 height 19
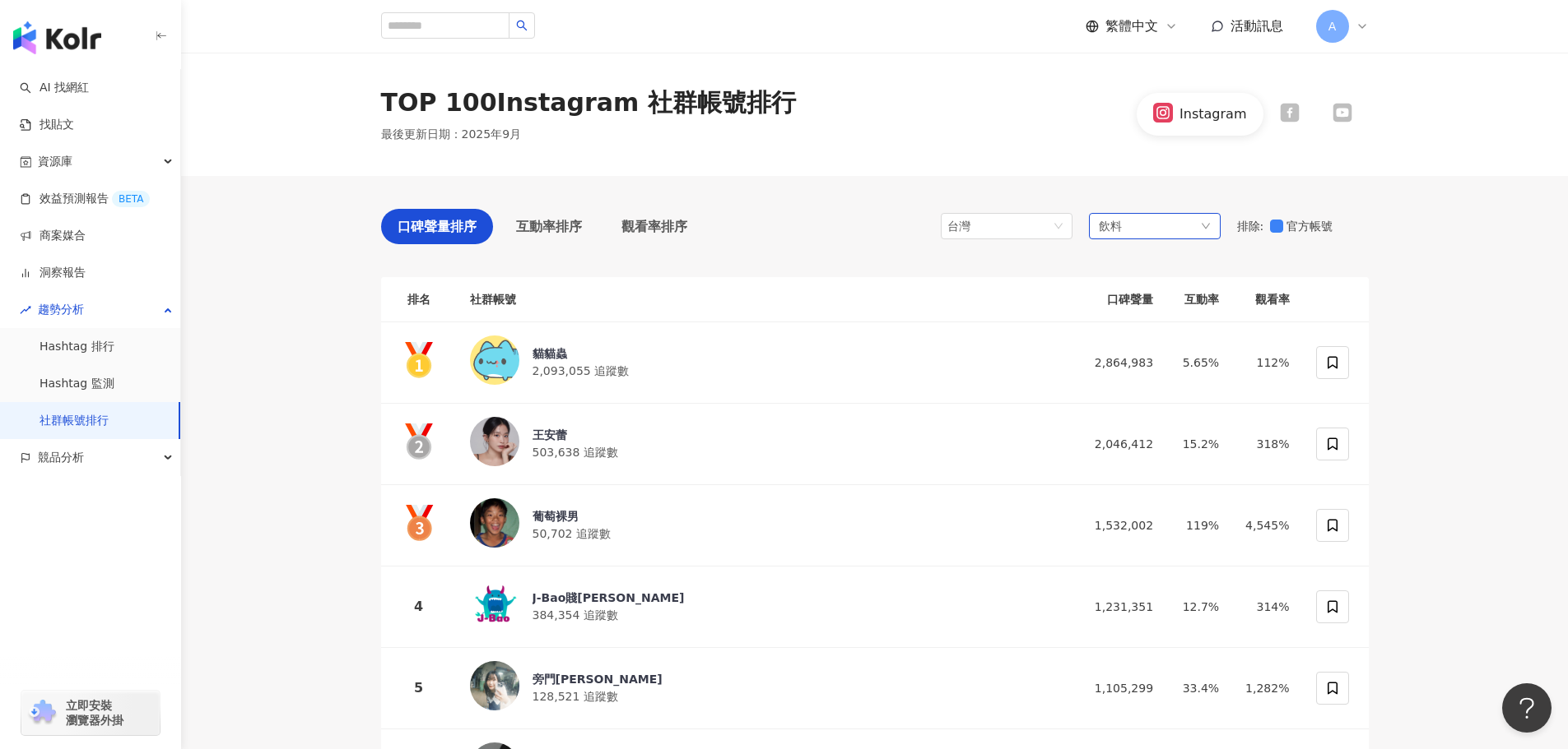
click at [1176, 228] on div "飲料" at bounding box center [1154, 226] width 132 height 26
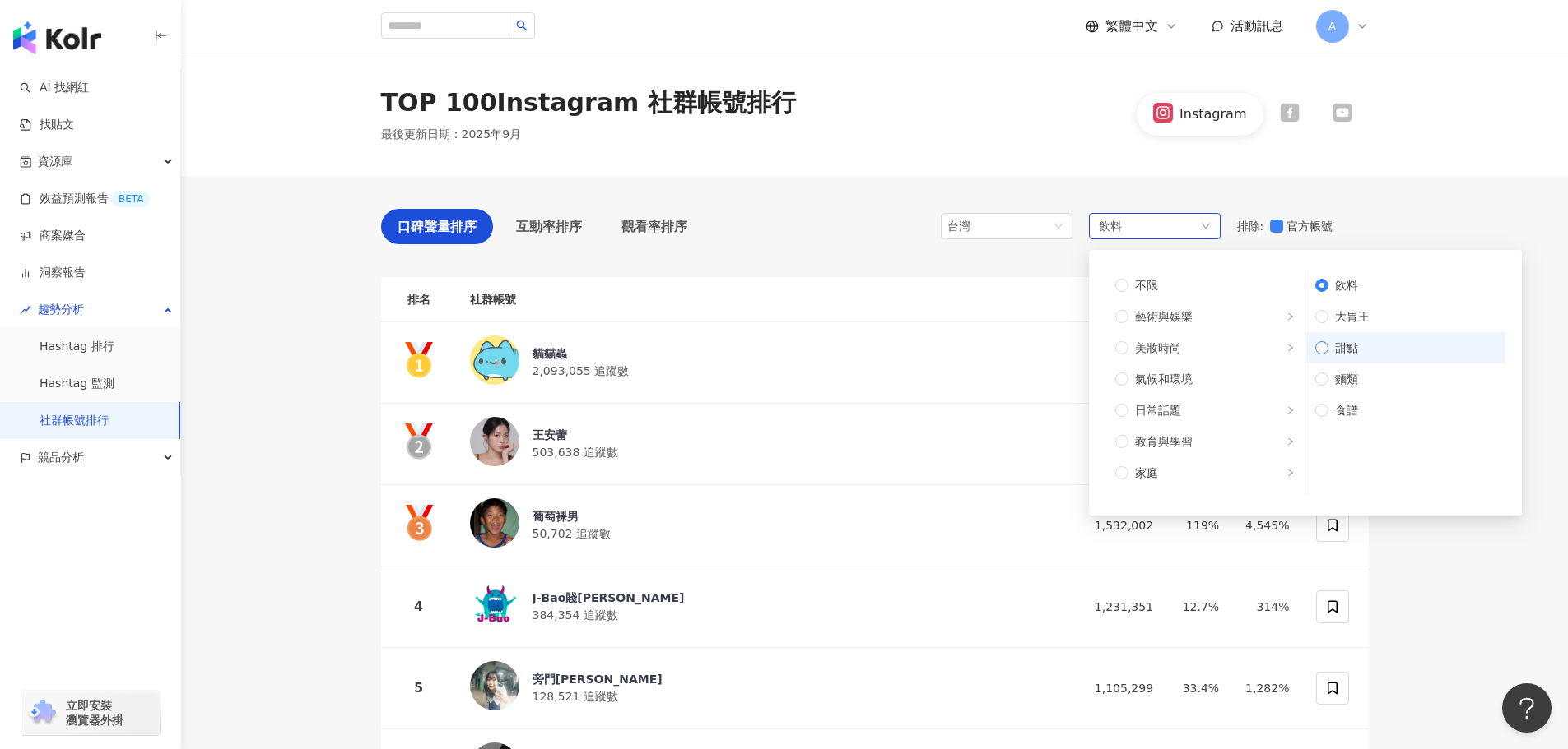
click at [1353, 351] on span "甜點" at bounding box center [1411, 348] width 167 height 18
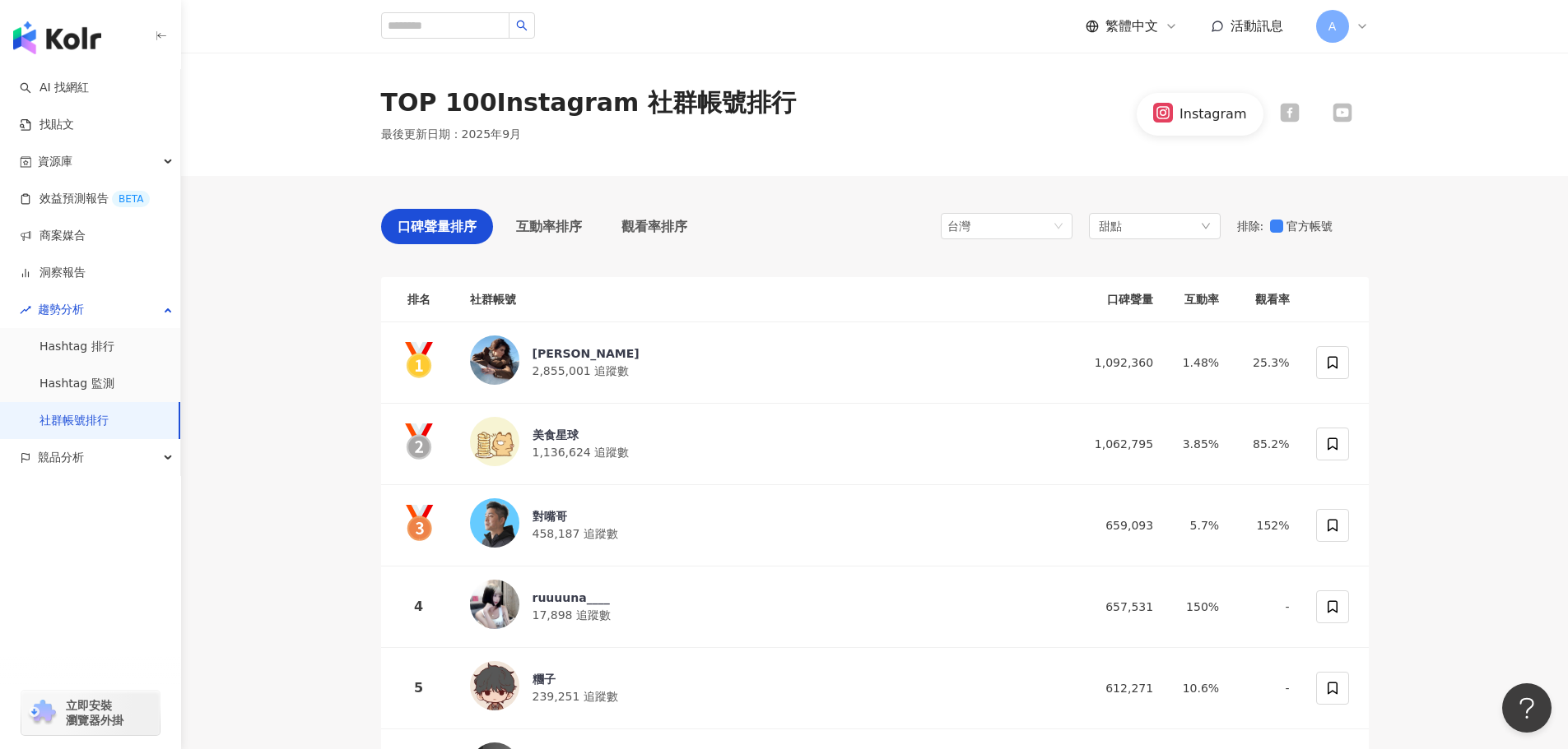
click at [1282, 119] on icon at bounding box center [1289, 114] width 19 height 19
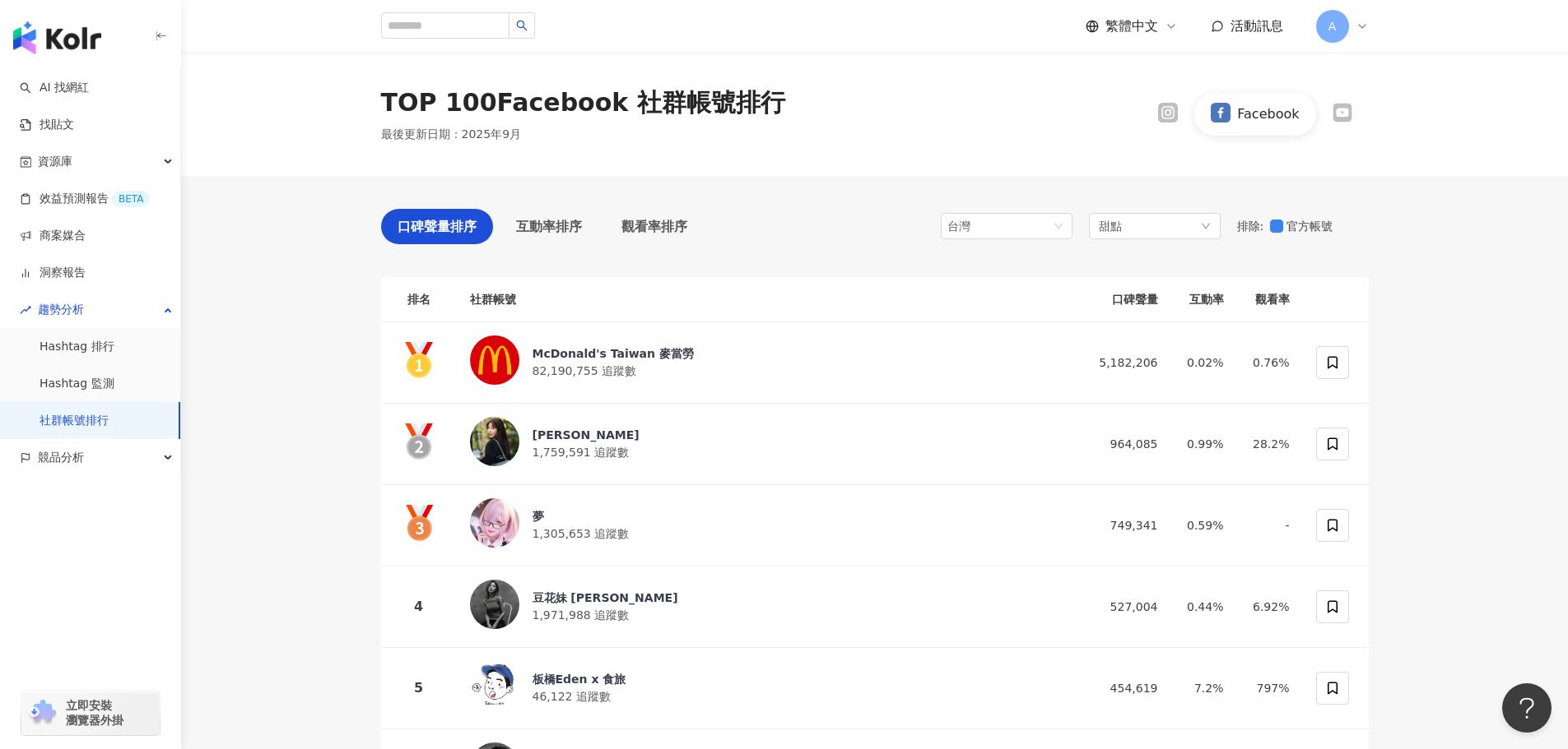
click at [1338, 111] on icon at bounding box center [1341, 112] width 15 height 11
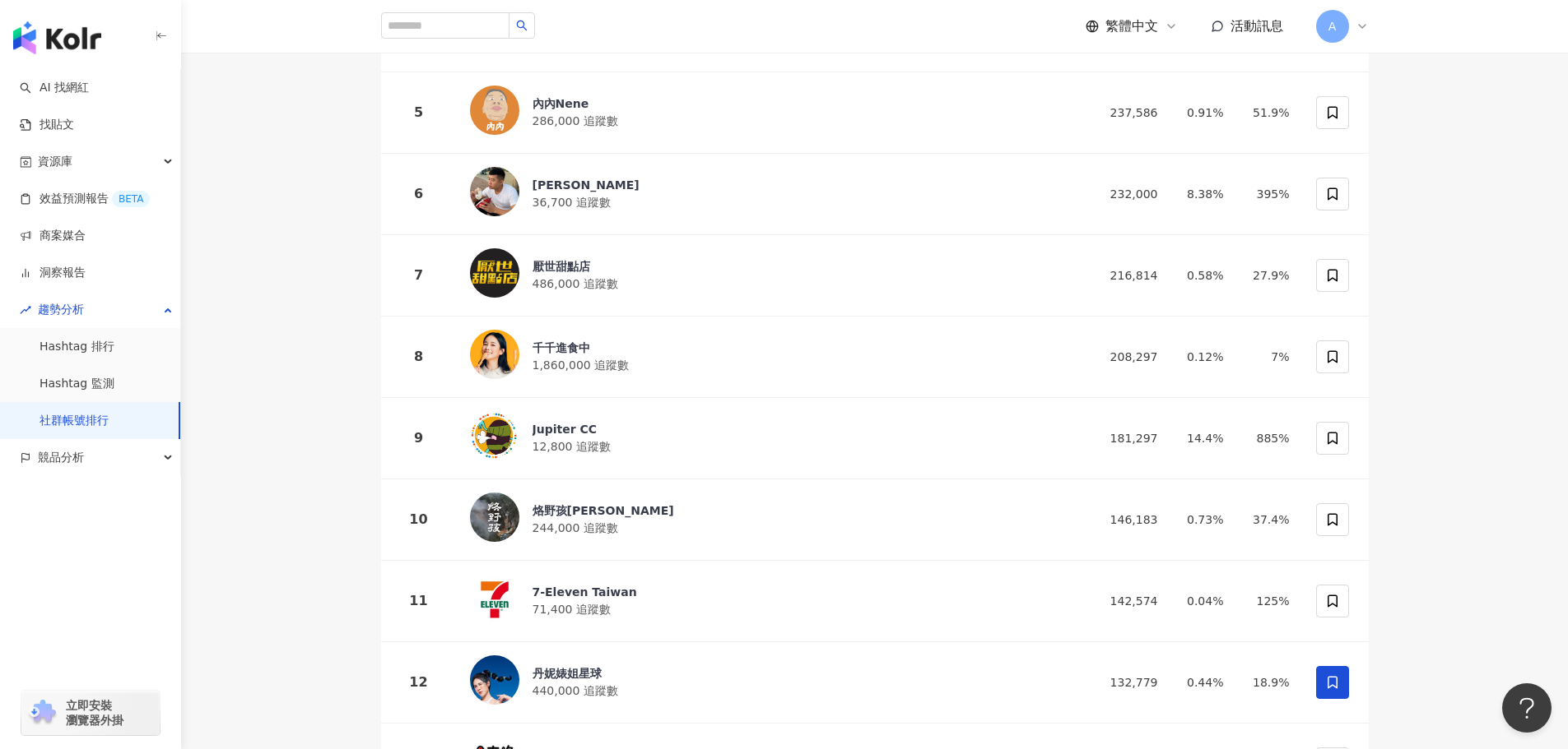
scroll to position [822, 0]
